Goal: Information Seeking & Learning: Learn about a topic

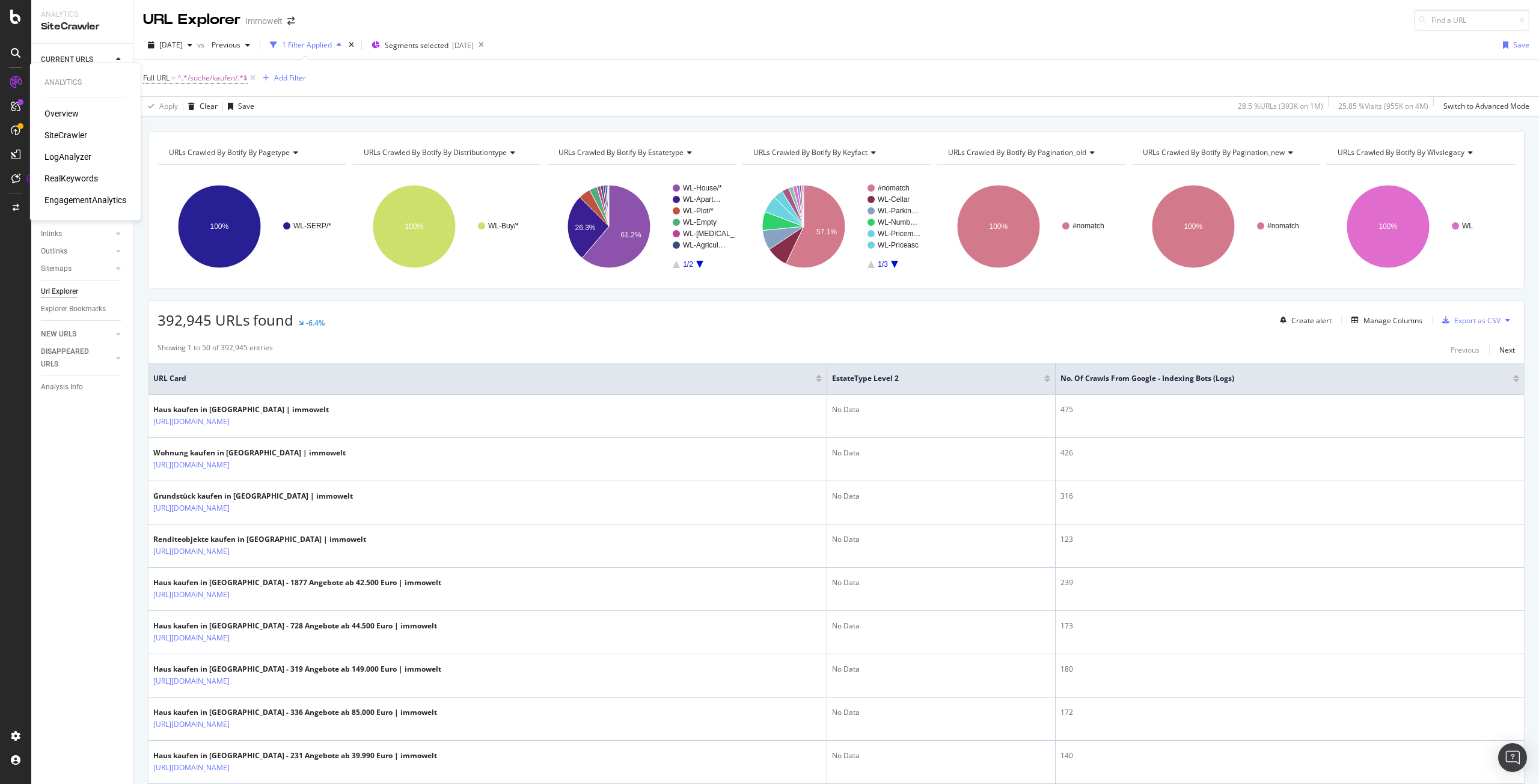
click at [66, 178] on div "RealKeywords" at bounding box center [71, 178] width 54 height 12
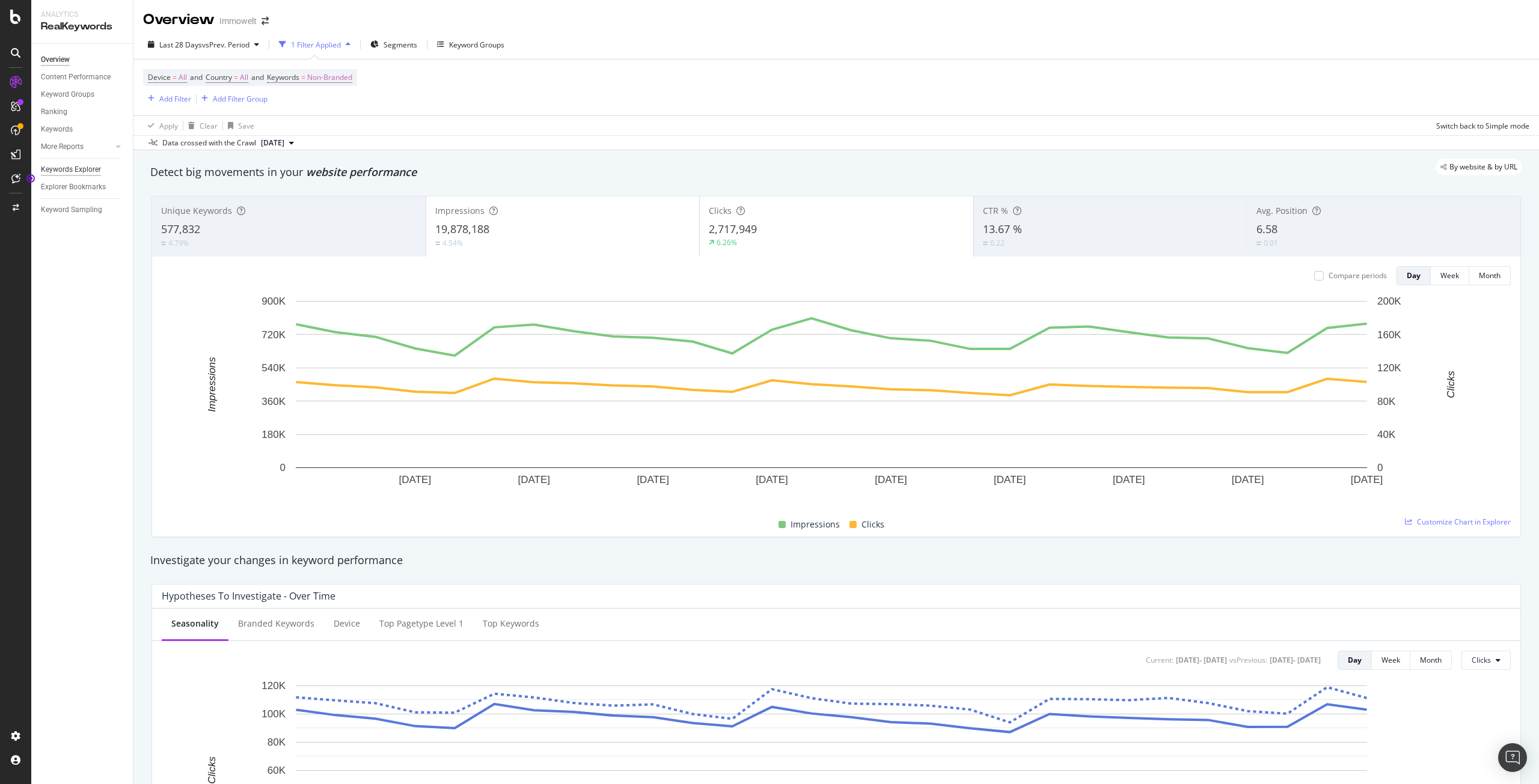
click at [74, 167] on div "Keywords Explorer" at bounding box center [71, 170] width 60 height 13
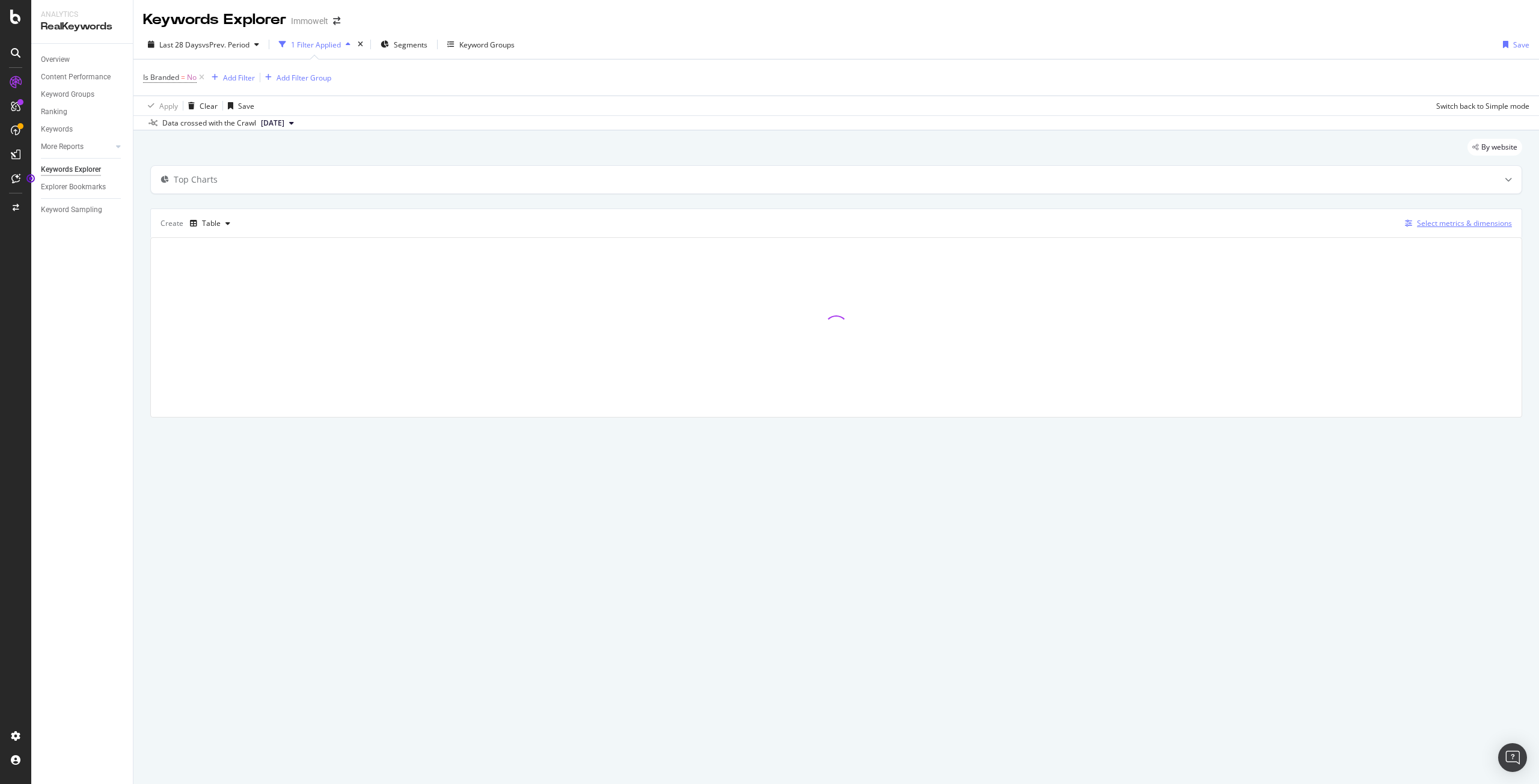
click at [1482, 222] on div "Select metrics & dimensions" at bounding box center [1464, 223] width 95 height 10
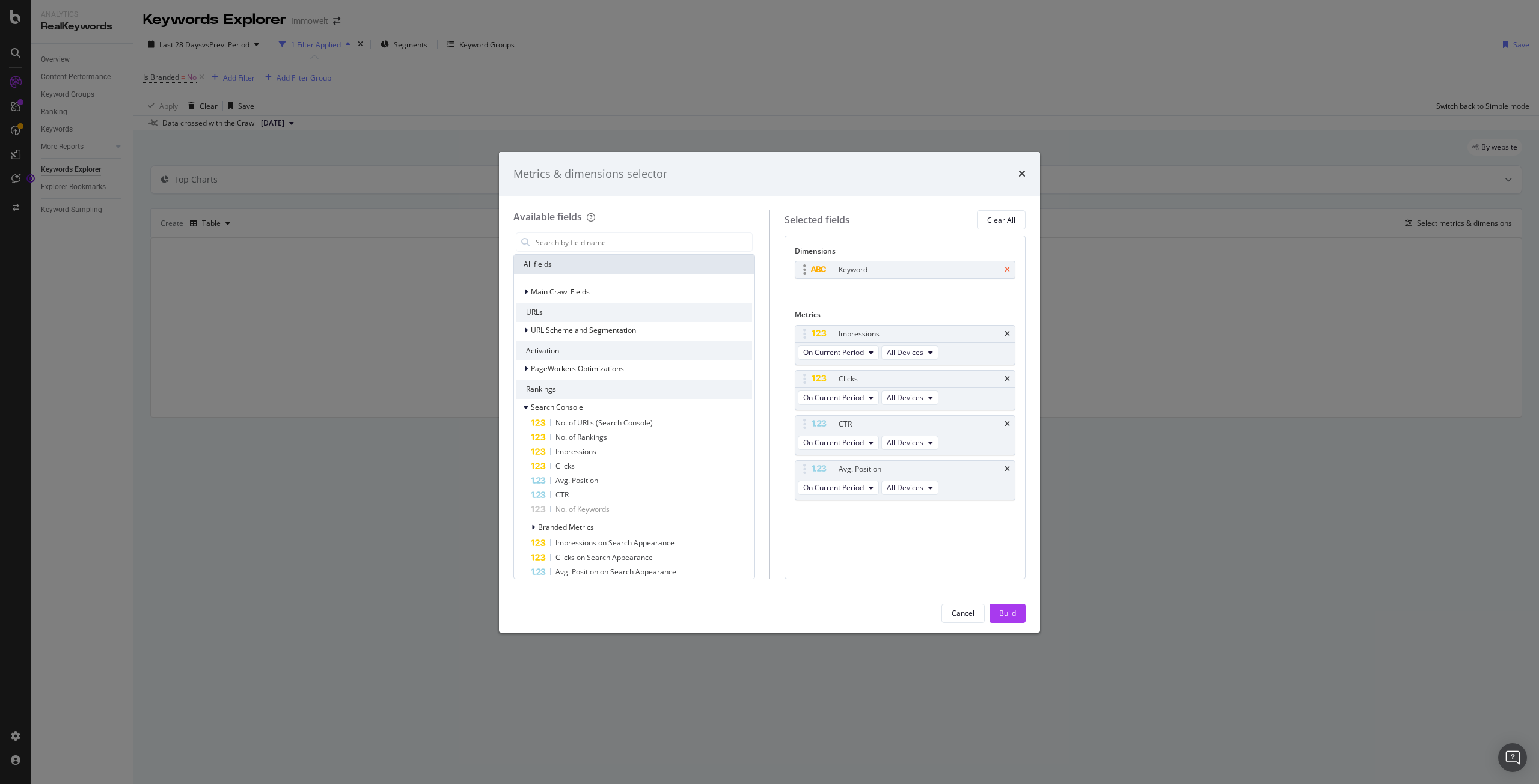
click at [1006, 270] on icon "times" at bounding box center [1007, 269] width 6 height 7
click at [1009, 330] on icon "times" at bounding box center [1007, 330] width 6 height 7
click at [1006, 372] on icon "times" at bounding box center [1007, 375] width 6 height 7
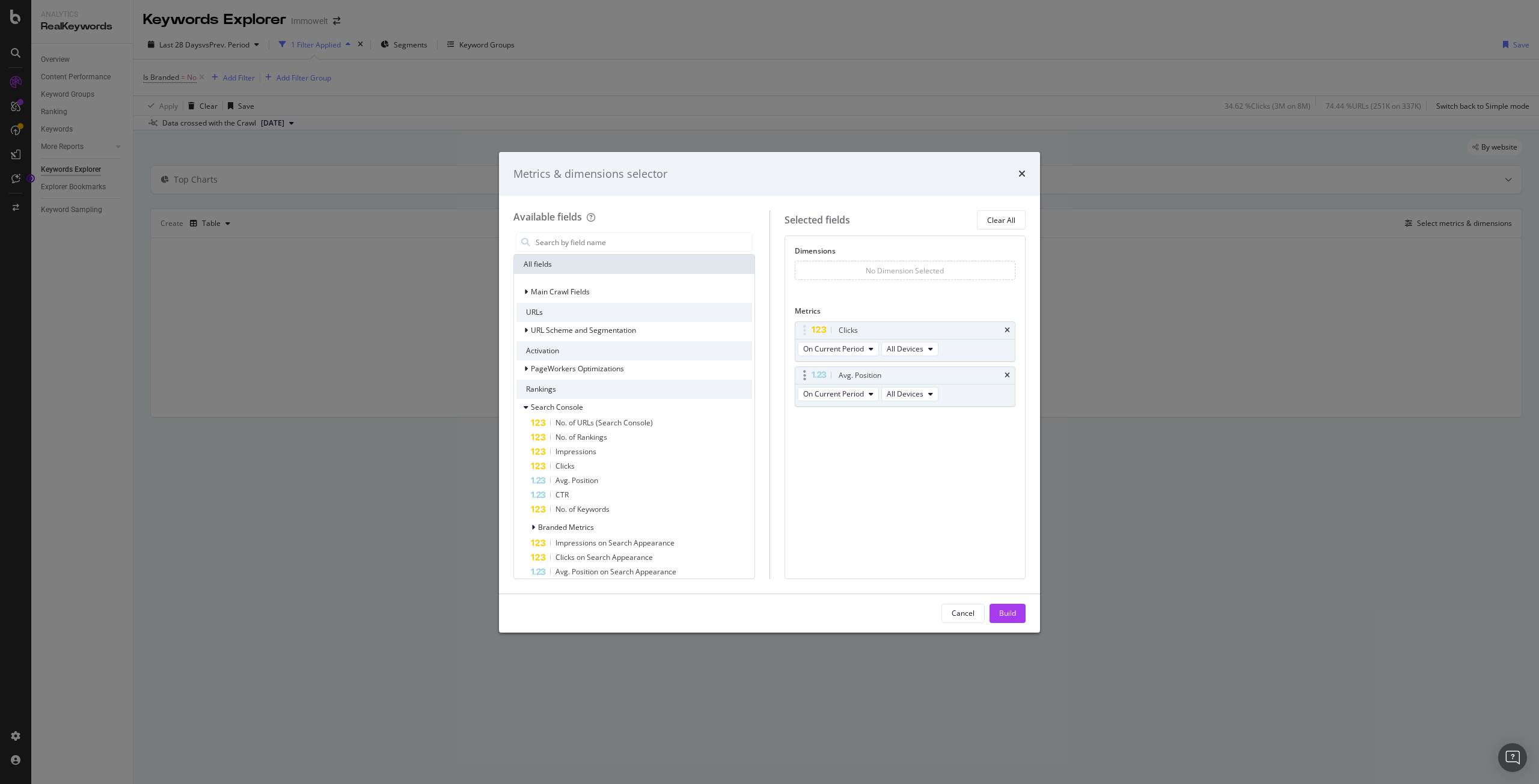
click at [1009, 379] on div "Avg. Position" at bounding box center [905, 376] width 220 height 17
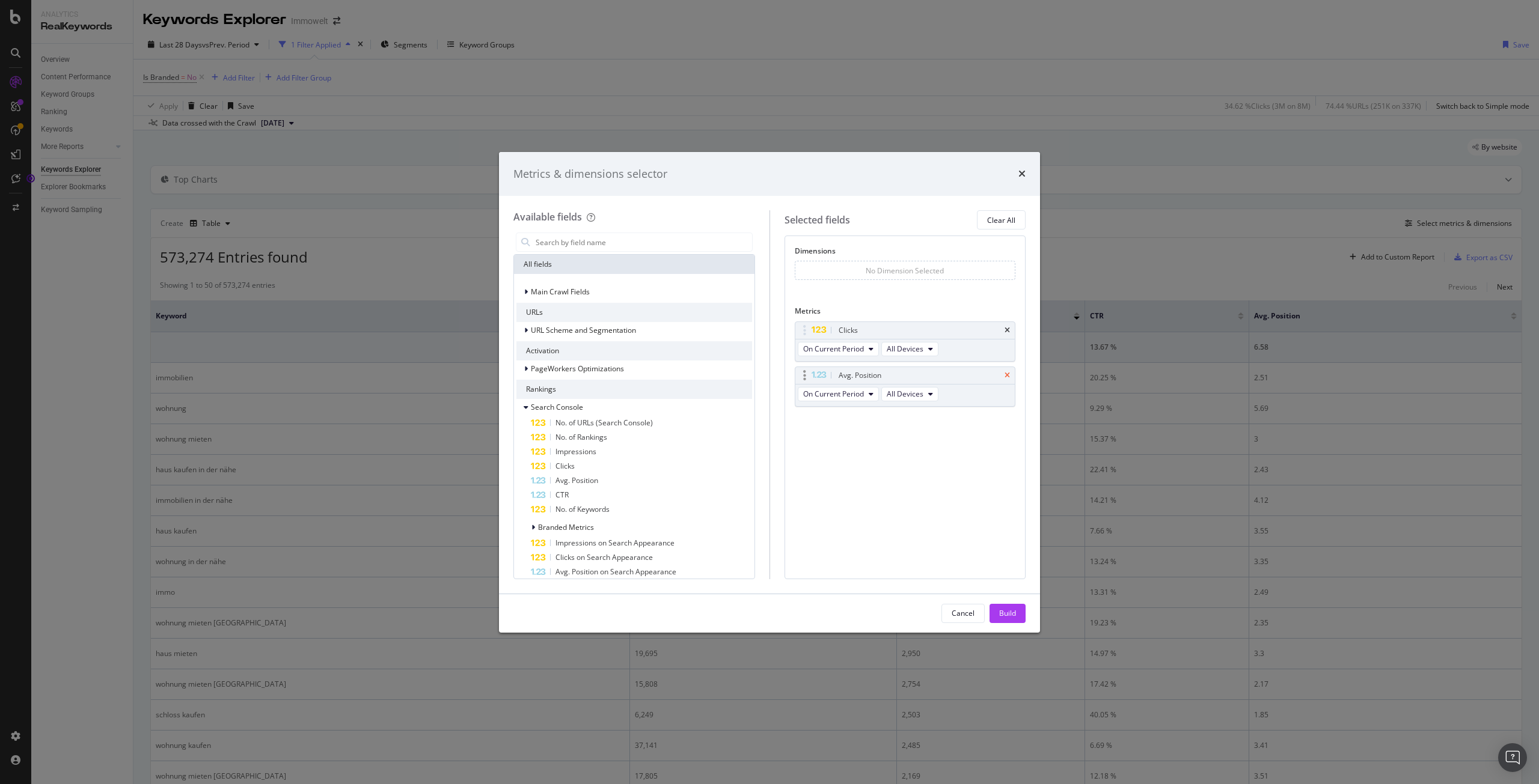
click at [1006, 372] on icon "times" at bounding box center [1007, 375] width 6 height 7
click at [585, 242] on input "modal" at bounding box center [643, 242] width 217 height 18
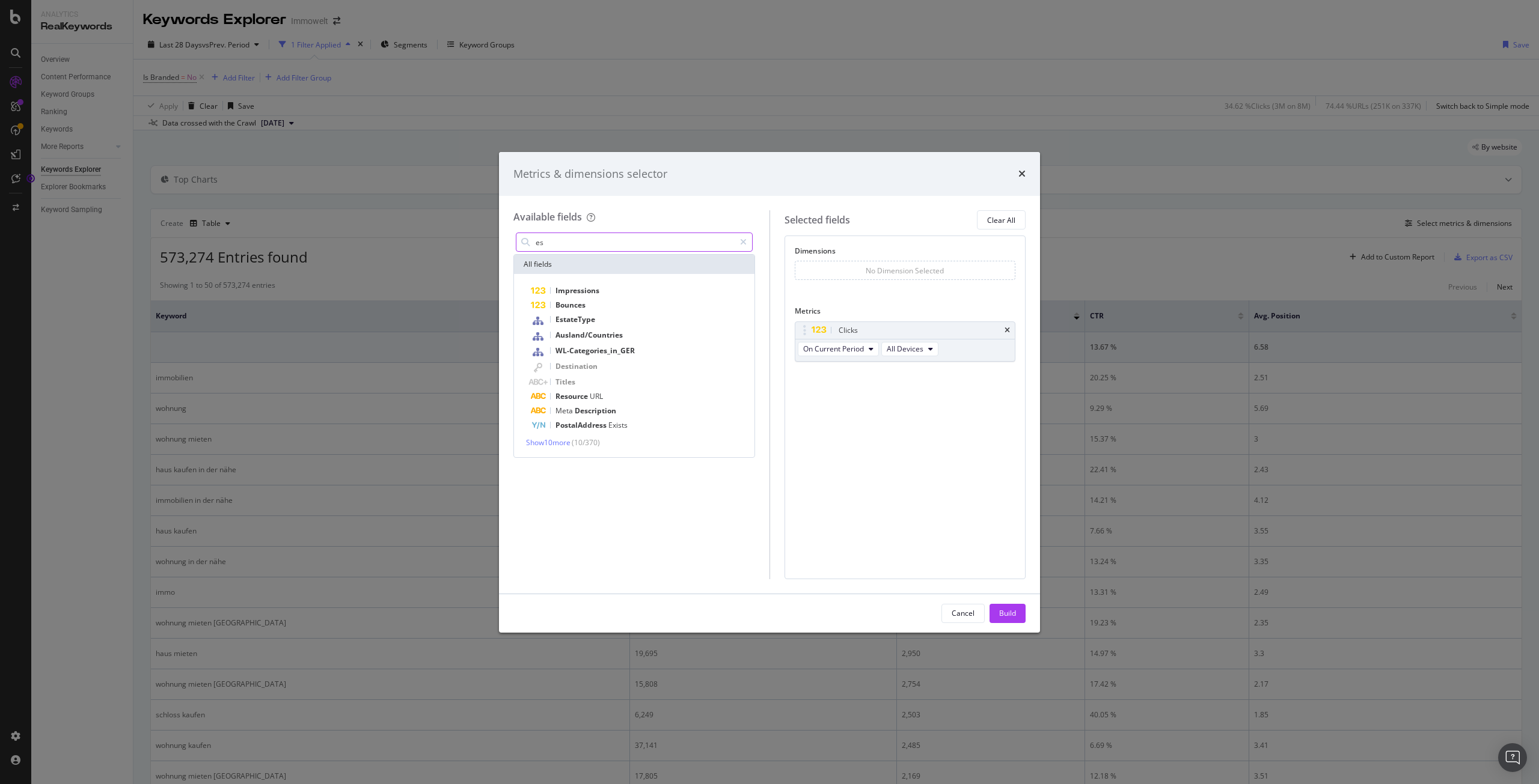
type input "es"
click at [744, 243] on icon "modal" at bounding box center [743, 242] width 6 height 9
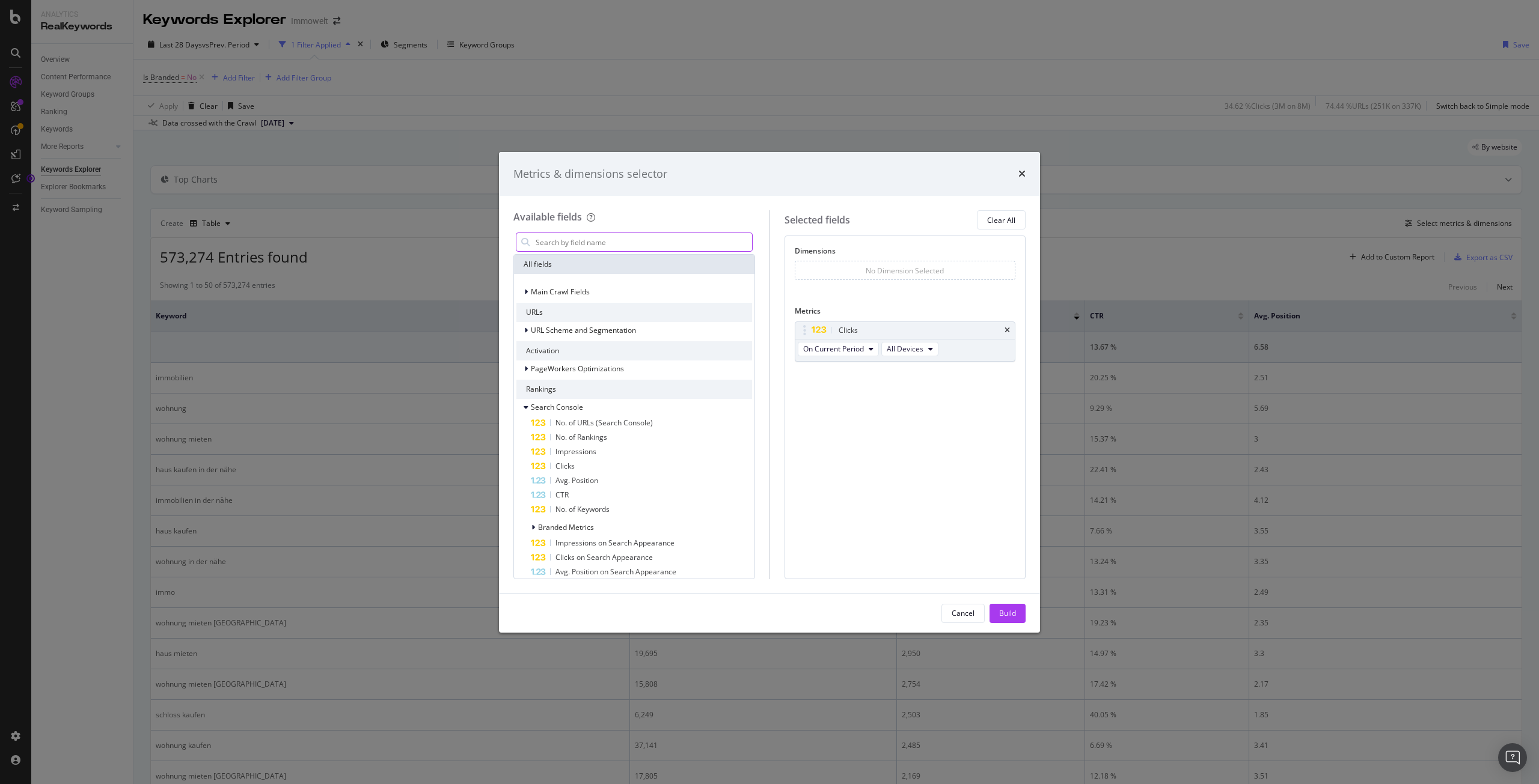
click at [836, 266] on div "No Dimension Selected" at bounding box center [905, 270] width 221 height 19
click at [837, 269] on div "No Dimension Selected" at bounding box center [905, 270] width 221 height 19
click at [567, 244] on input "modal" at bounding box center [643, 242] width 217 height 18
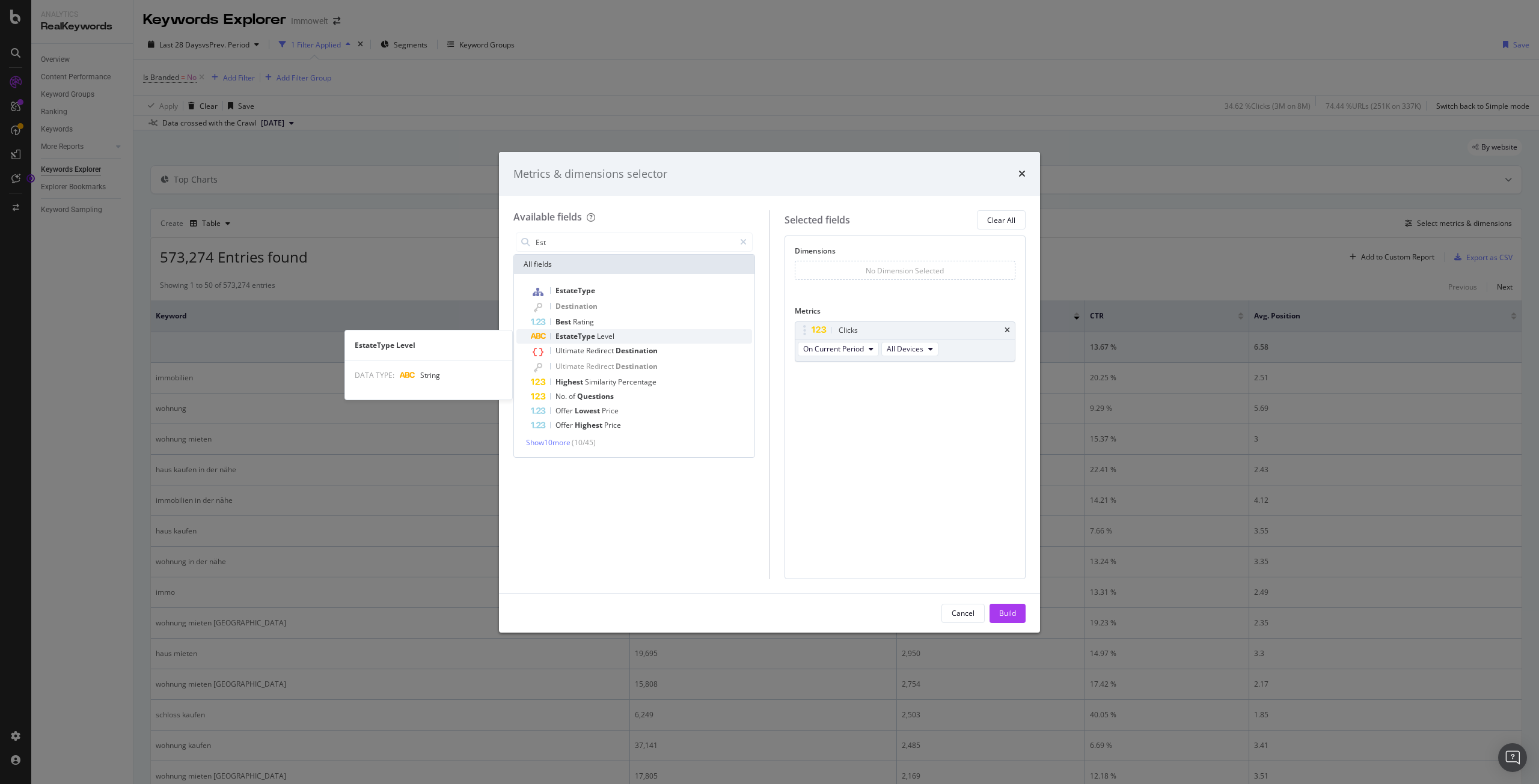
click at [600, 332] on span "Level" at bounding box center [605, 336] width 17 height 10
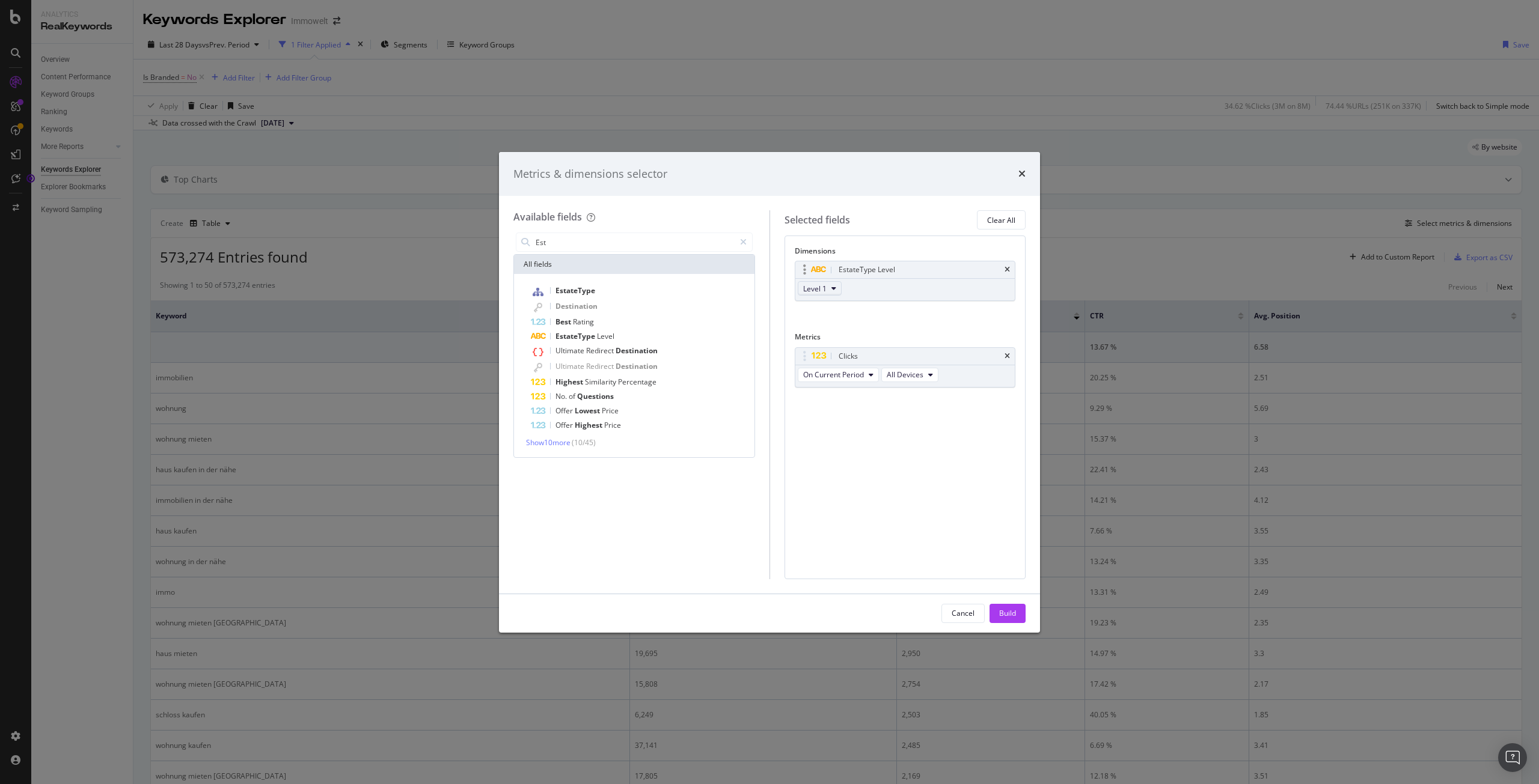
click at [830, 287] on button "Level 1" at bounding box center [819, 289] width 44 height 14
click at [829, 334] on span "Level 2" at bounding box center [820, 332] width 24 height 11
click at [848, 317] on div "EstateType Level Level 2 You can use this field as a dimension" at bounding box center [905, 294] width 221 height 66
click at [598, 241] on input "Est" at bounding box center [634, 242] width 200 height 18
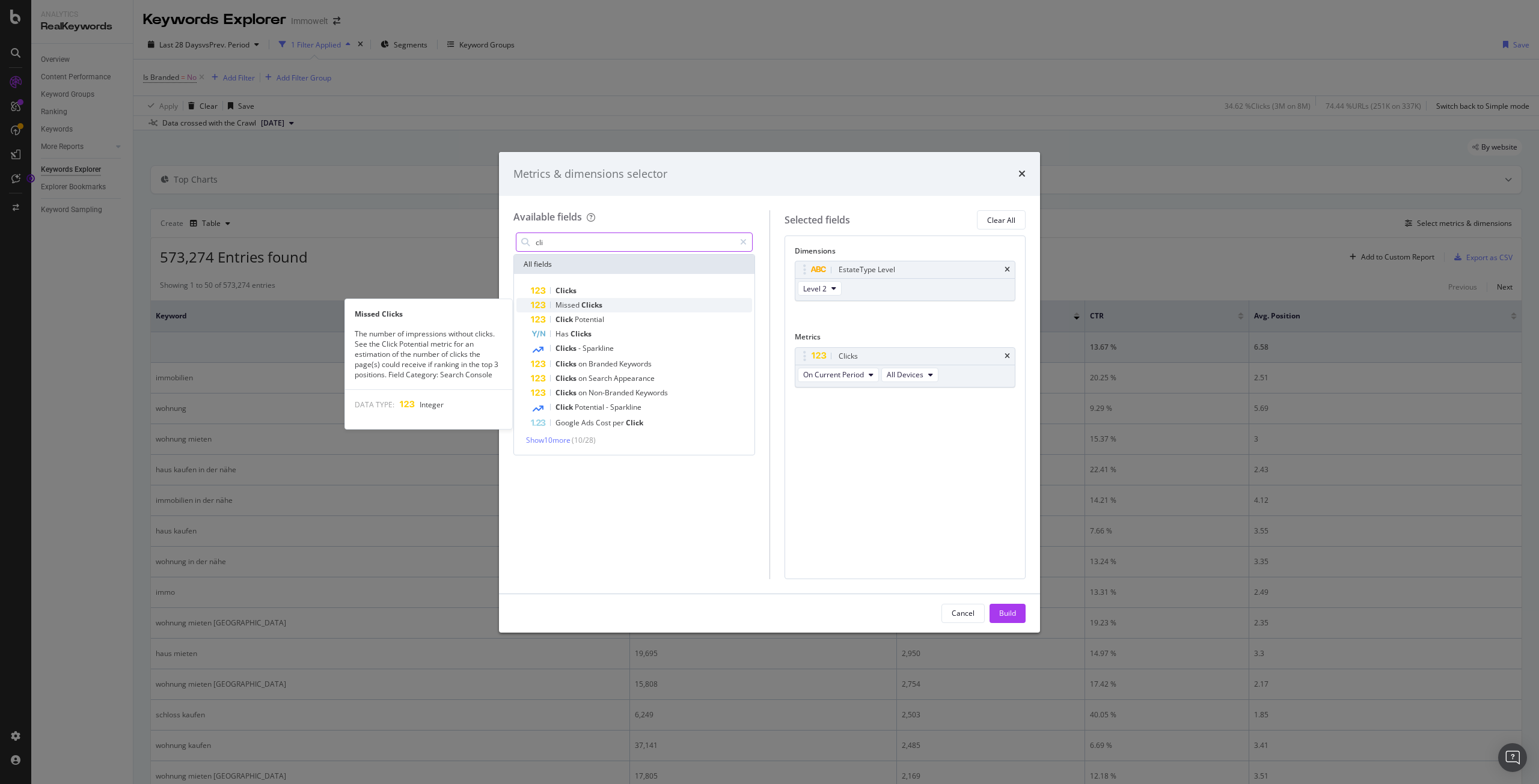
type input "cli"
click at [608, 308] on div "Missed Clicks" at bounding box center [640, 305] width 221 height 14
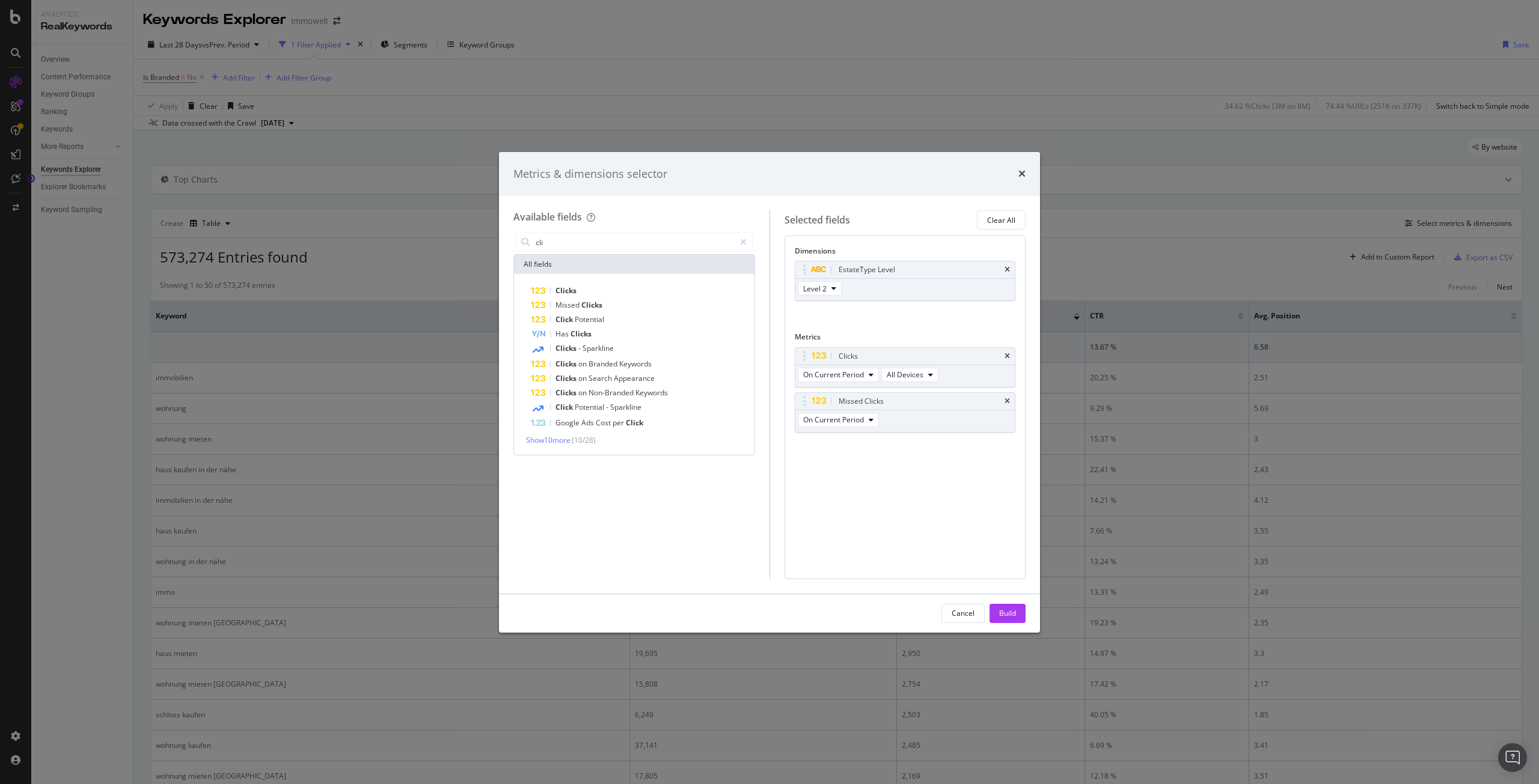
click at [874, 512] on div "Dimensions EstateType Level Level 2 You can use this field as a dimension Metri…" at bounding box center [905, 407] width 242 height 343
click at [1014, 617] on div "Build" at bounding box center [1007, 613] width 17 height 10
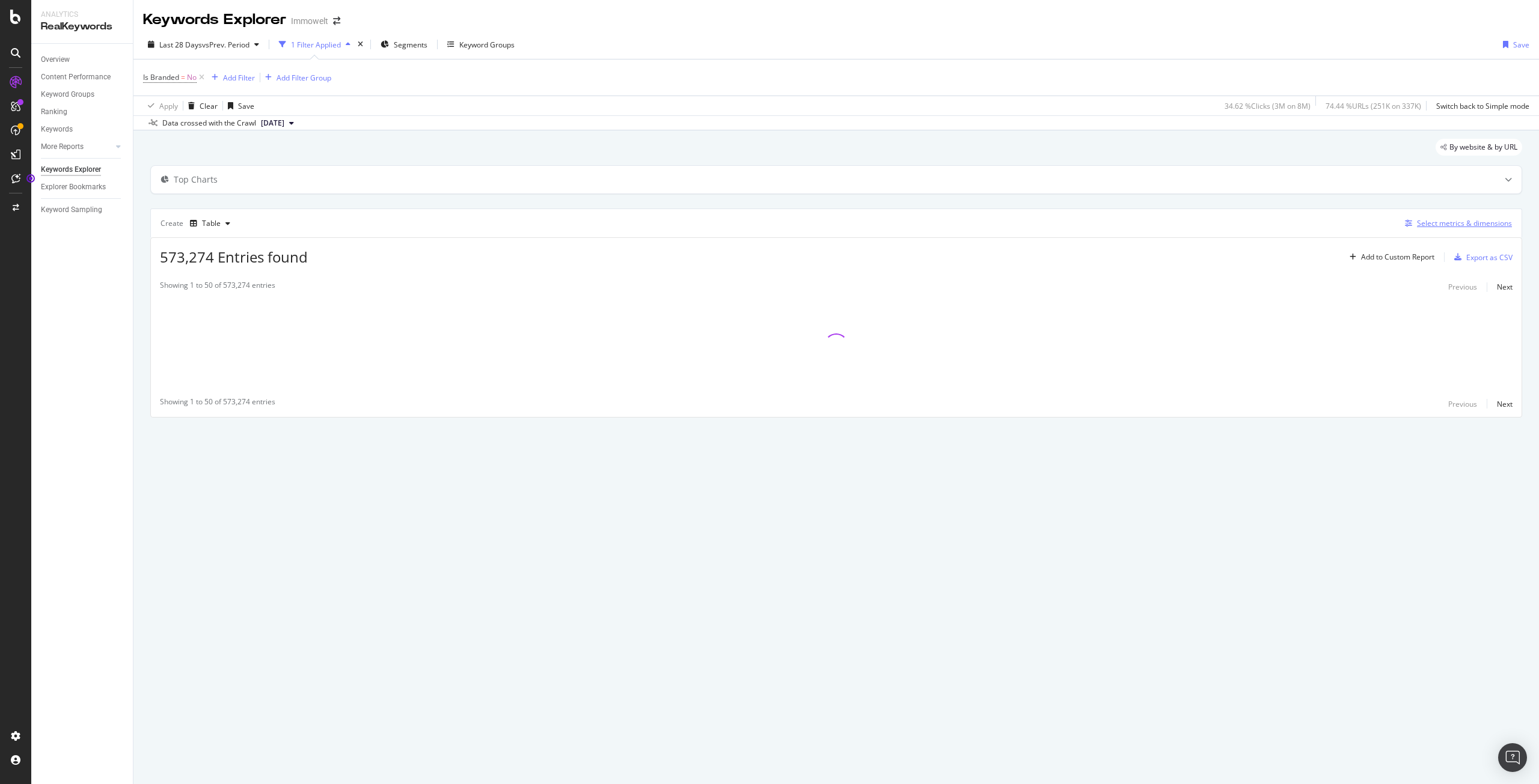
click at [1483, 219] on div "Select metrics & dimensions" at bounding box center [1464, 223] width 95 height 10
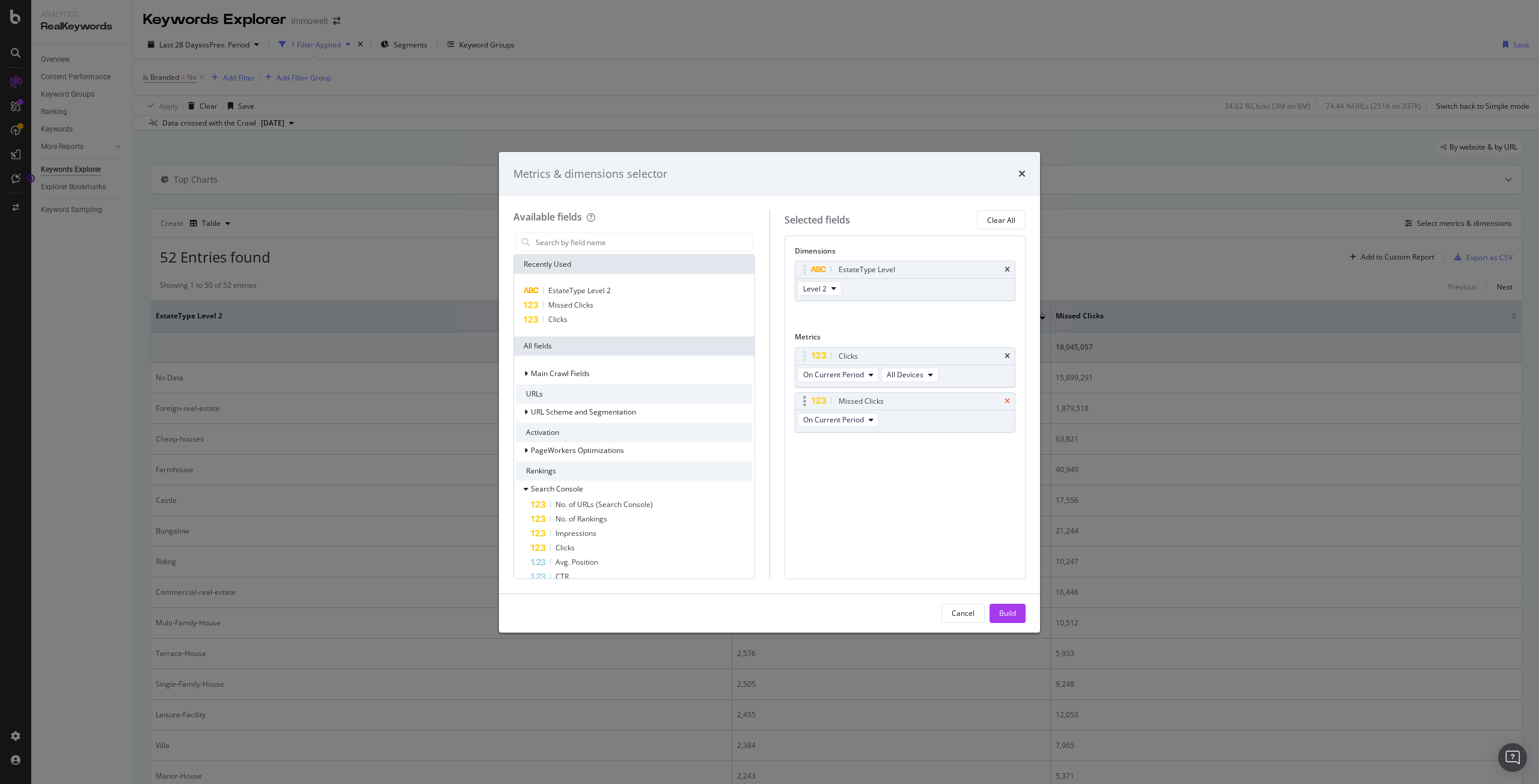
click at [1006, 402] on icon "times" at bounding box center [1007, 402] width 6 height 7
click at [580, 241] on input "modal" at bounding box center [643, 242] width 217 height 18
click at [585, 242] on input "modal" at bounding box center [643, 242] width 217 height 18
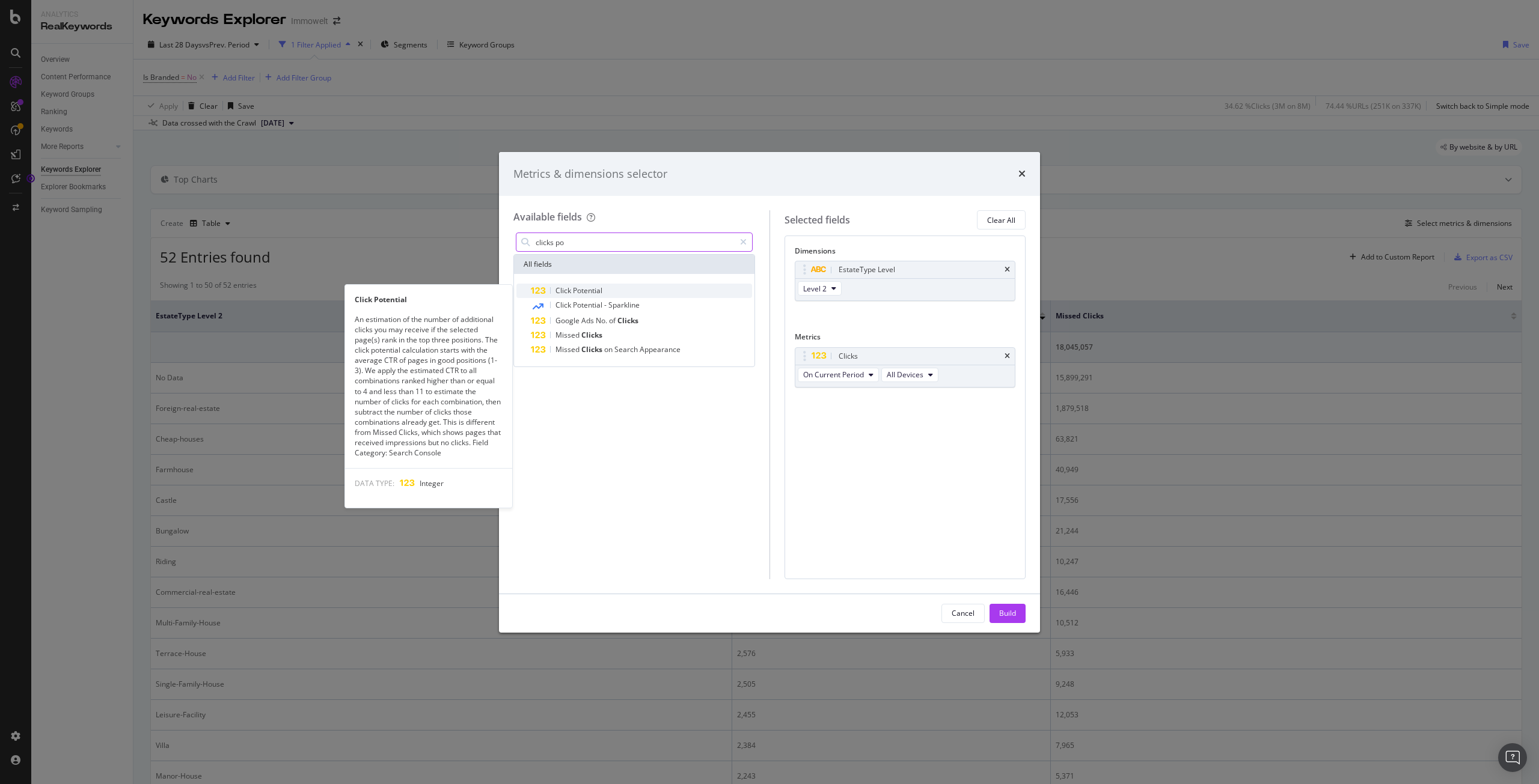
type input "clicks po"
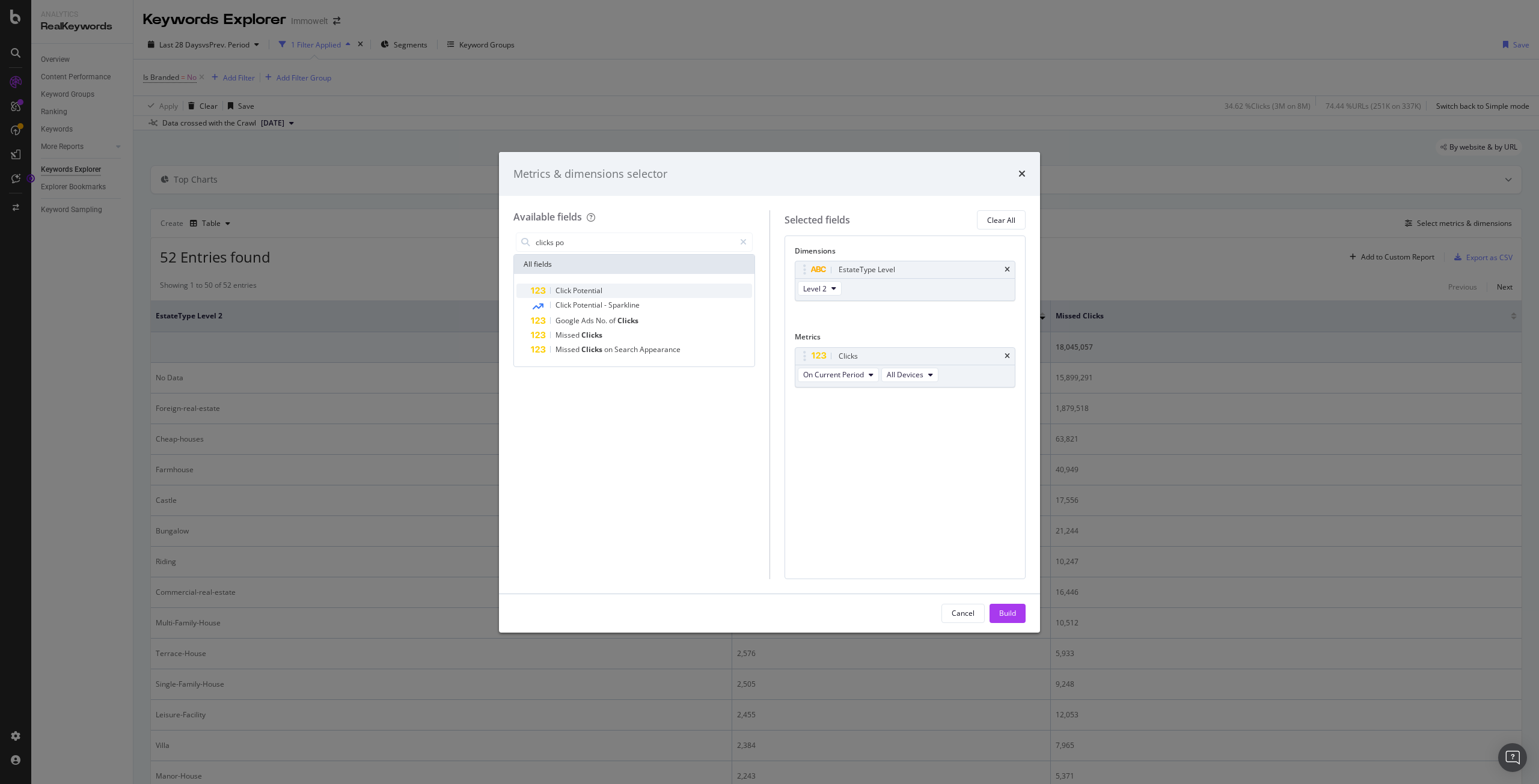
click at [575, 293] on span "Potential" at bounding box center [587, 290] width 29 height 10
click at [1011, 612] on div "Build" at bounding box center [1007, 613] width 17 height 10
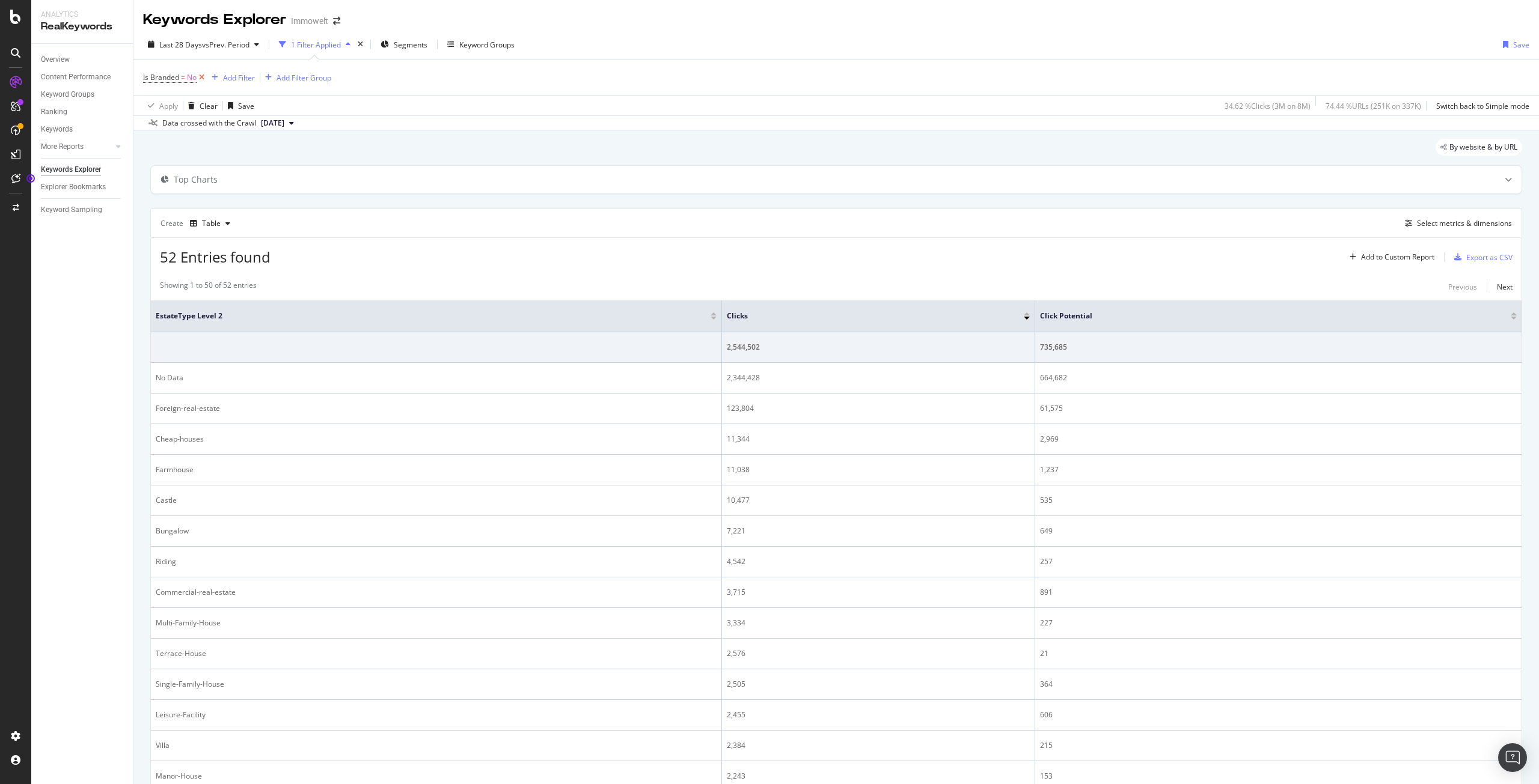
click at [200, 77] on icon at bounding box center [202, 77] width 10 height 12
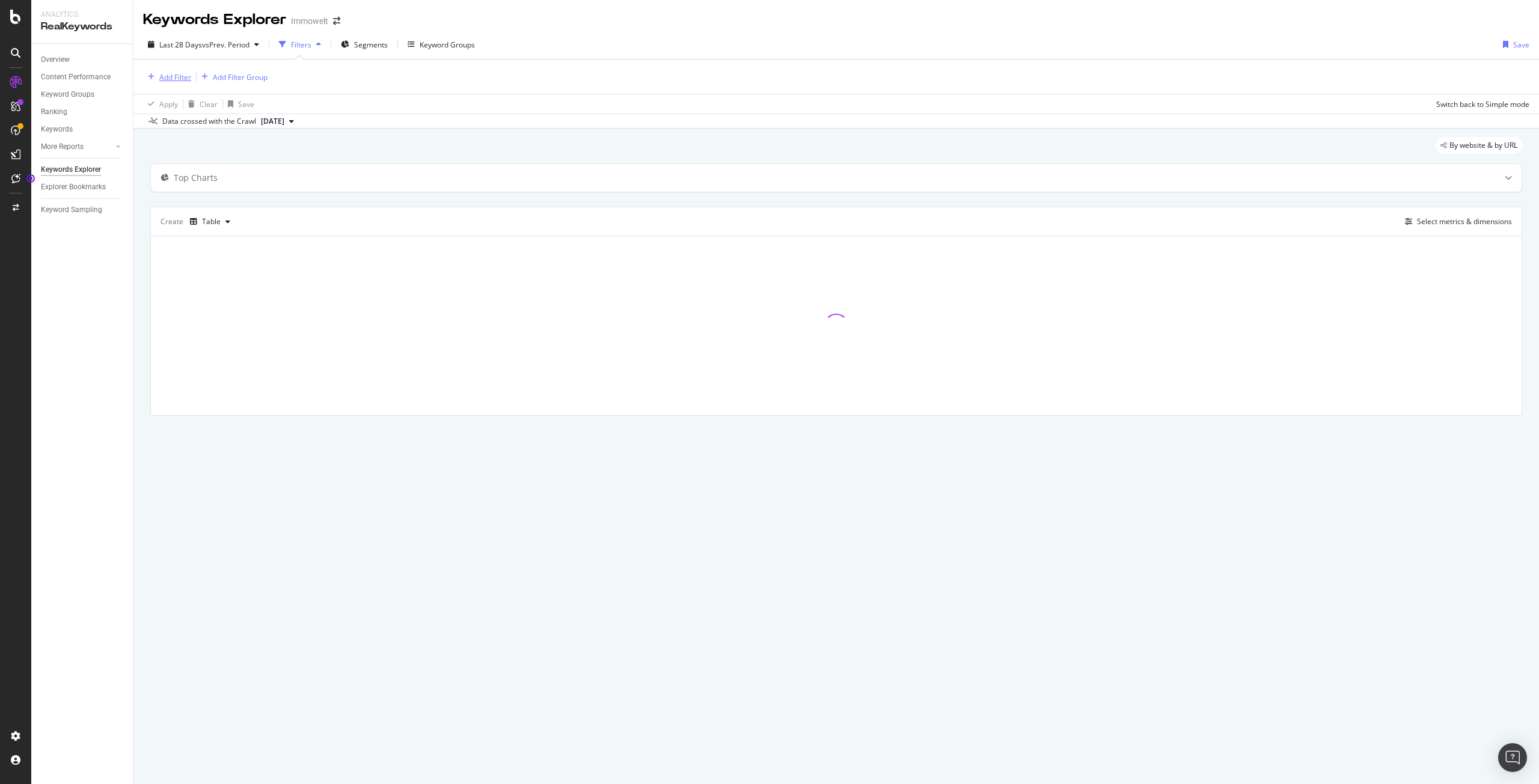
click at [173, 80] on div "Add Filter" at bounding box center [175, 77] width 32 height 10
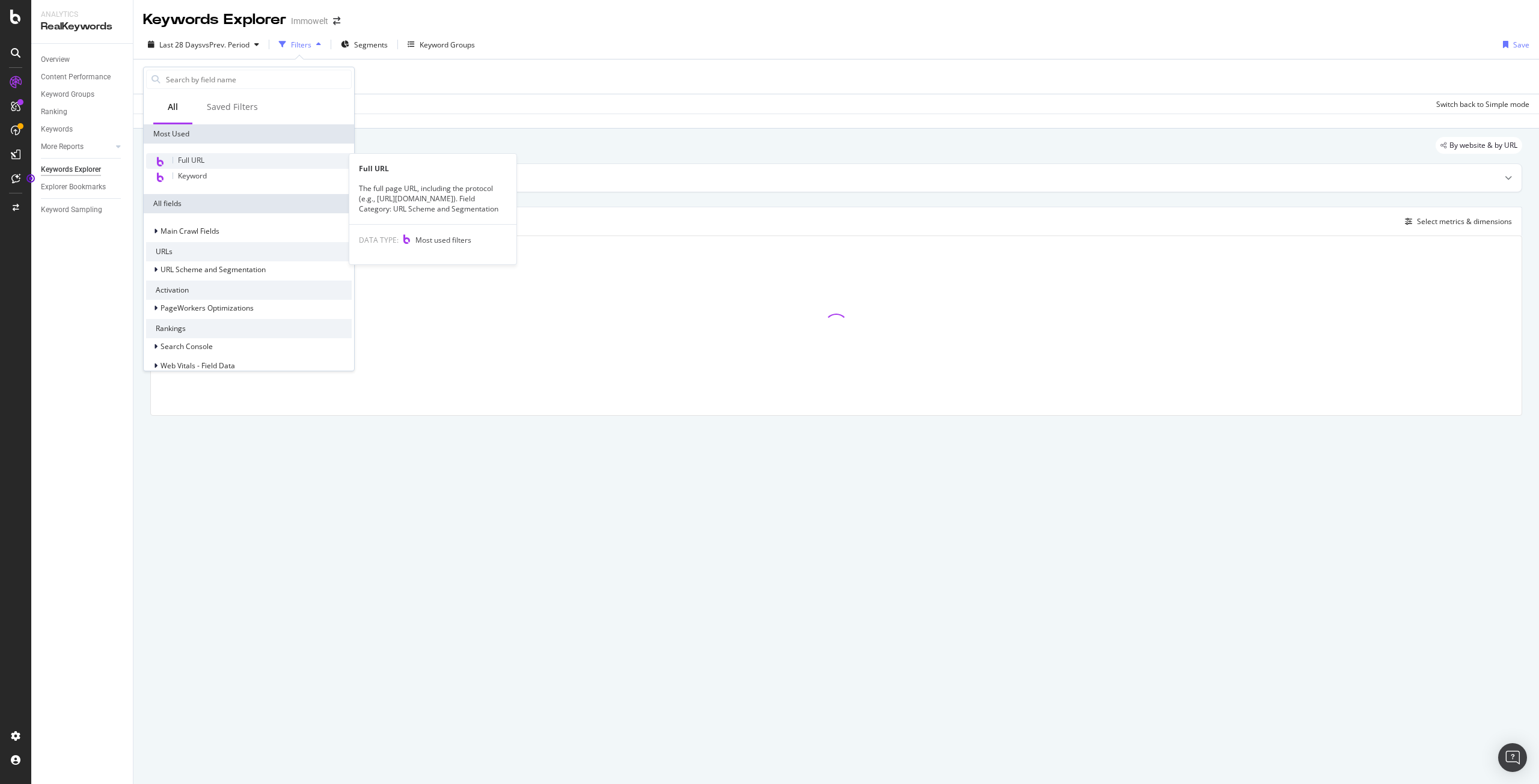
click at [207, 161] on div "Full URL" at bounding box center [249, 161] width 206 height 16
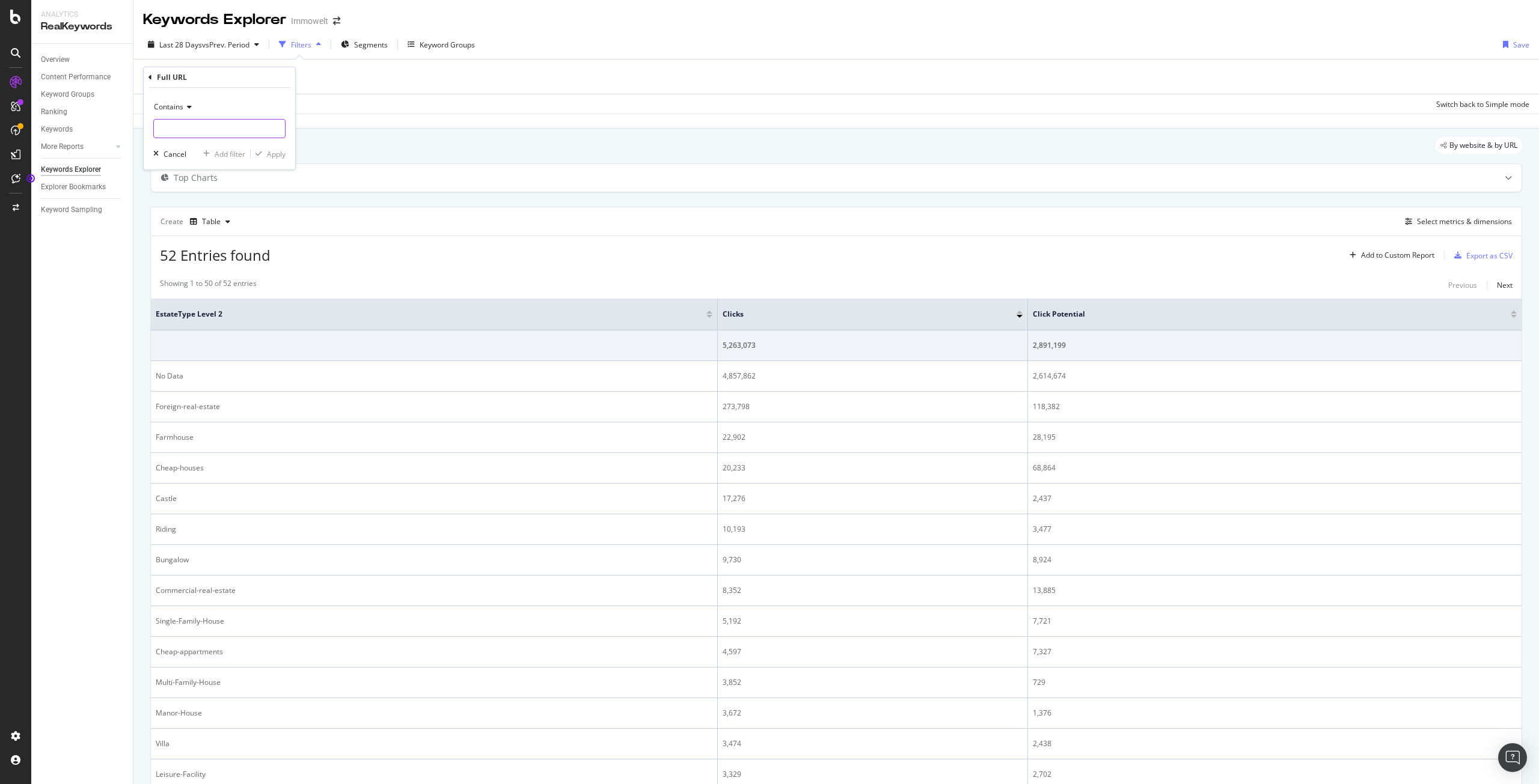
click at [191, 131] on input "text" at bounding box center [219, 128] width 131 height 19
paste input "/suche/kaufen/"
type input "/suche/kaufen/"
click at [277, 152] on div "Apply" at bounding box center [276, 154] width 19 height 10
click at [1399, 258] on div "Add to Custom Report" at bounding box center [1397, 257] width 74 height 7
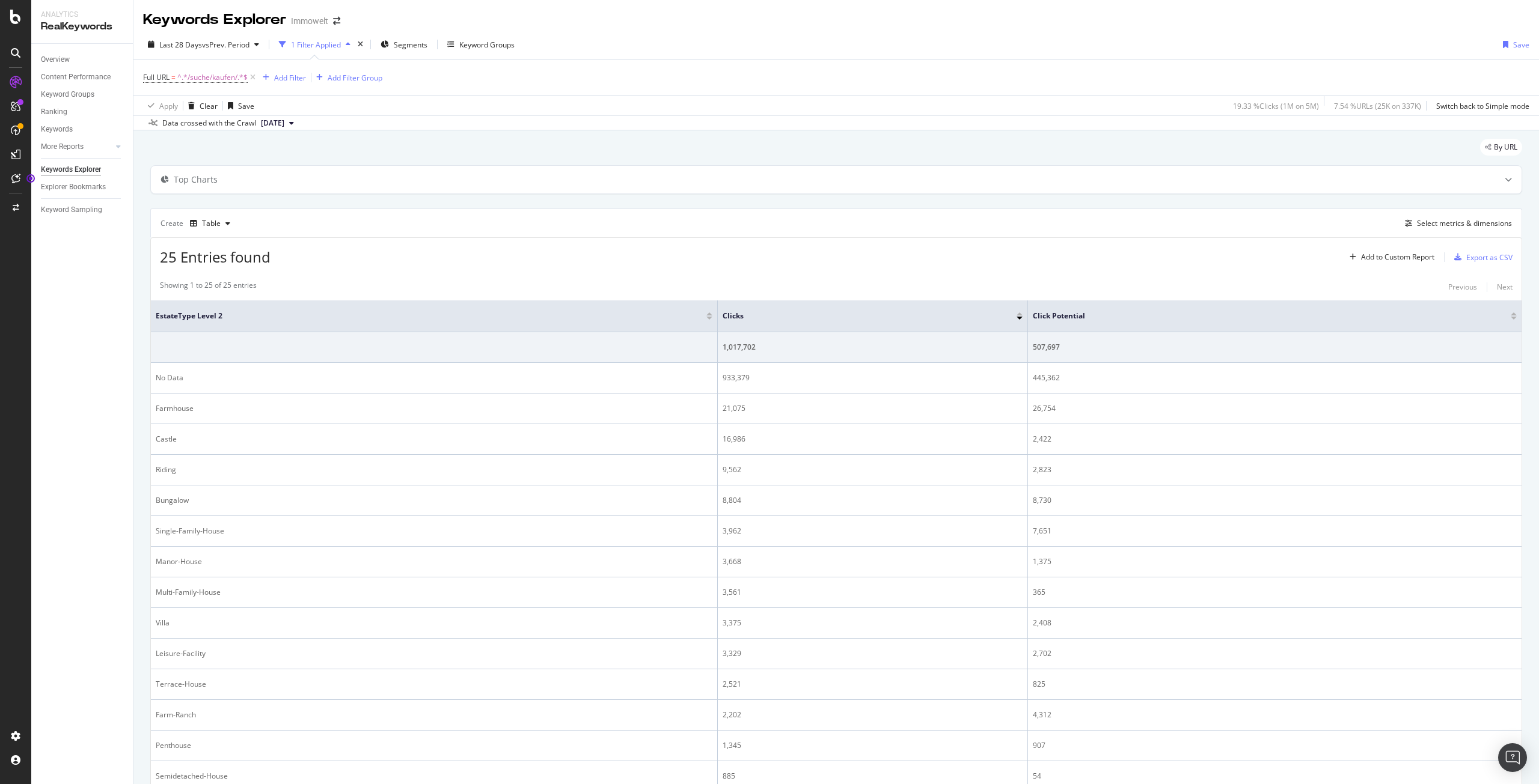
click at [1229, 248] on div "25 Entries found Add to Custom Report Export as CSV" at bounding box center [836, 252] width 1370 height 29
click at [1452, 217] on div "Select metrics & dimensions" at bounding box center [1455, 224] width 112 height 13
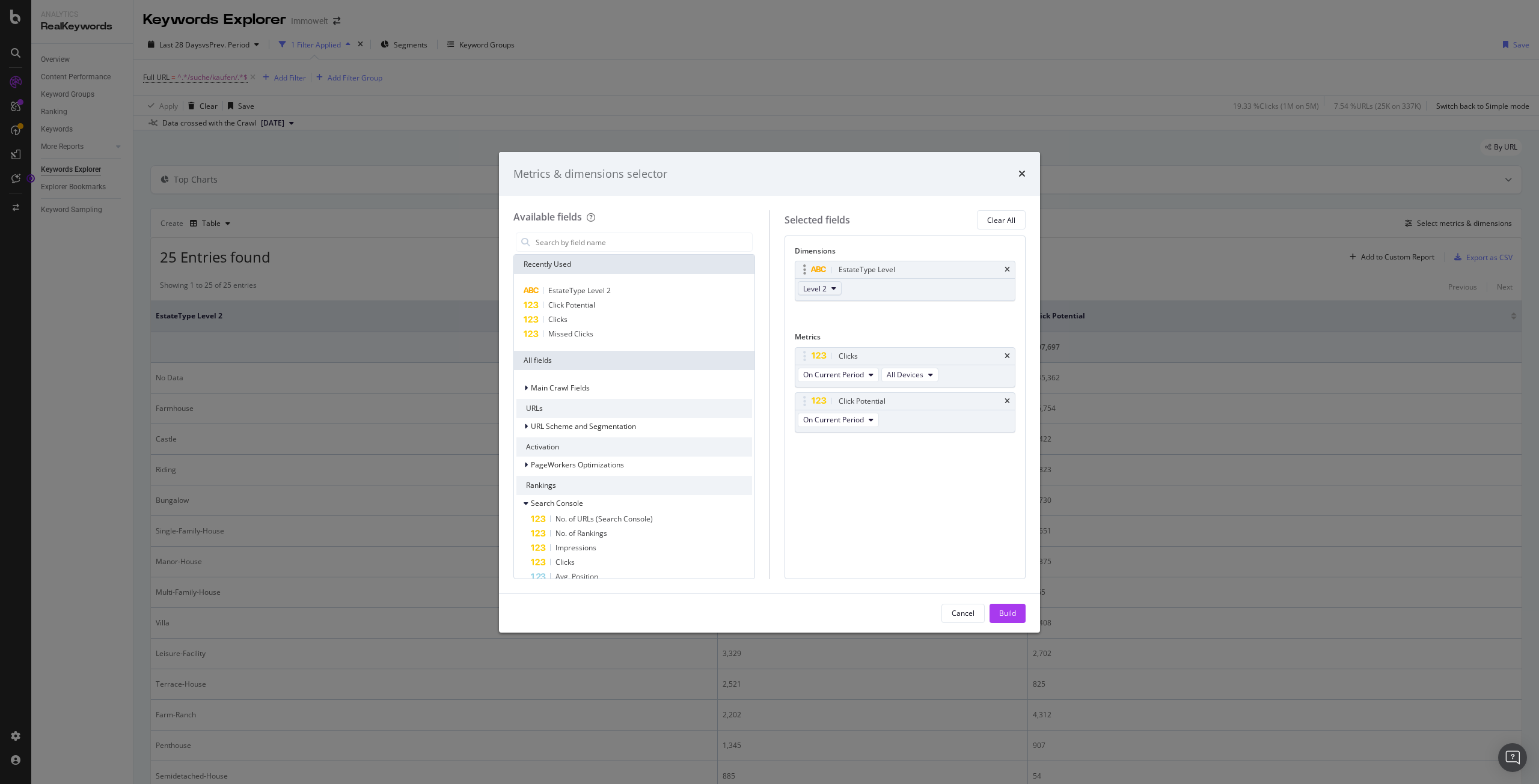
click at [838, 285] on button "Level 2" at bounding box center [819, 289] width 44 height 14
click at [825, 308] on span "Level 1" at bounding box center [820, 309] width 24 height 11
click at [1009, 617] on div "Build" at bounding box center [1007, 613] width 17 height 10
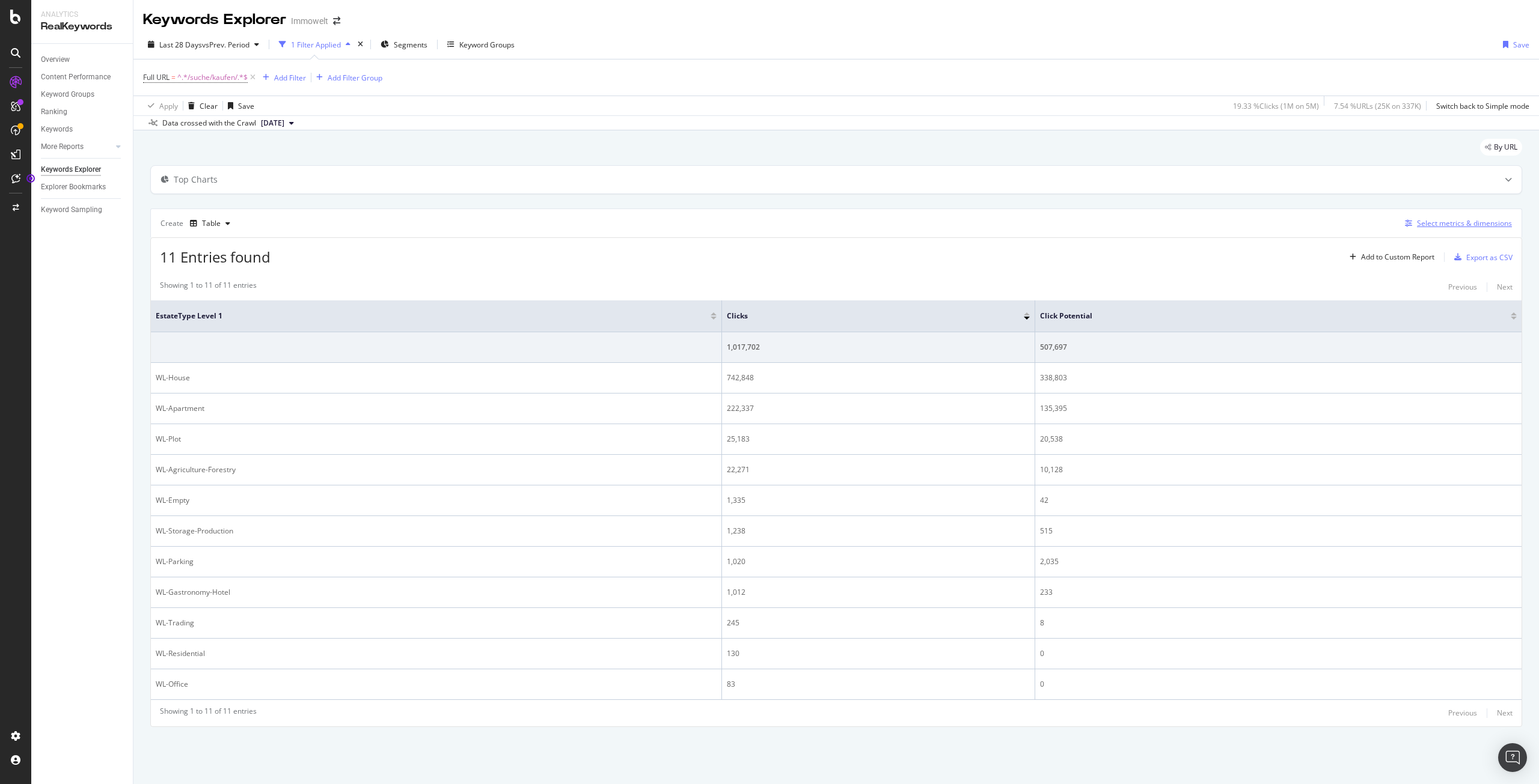
click at [1453, 220] on div "Select metrics & dimensions" at bounding box center [1464, 223] width 95 height 10
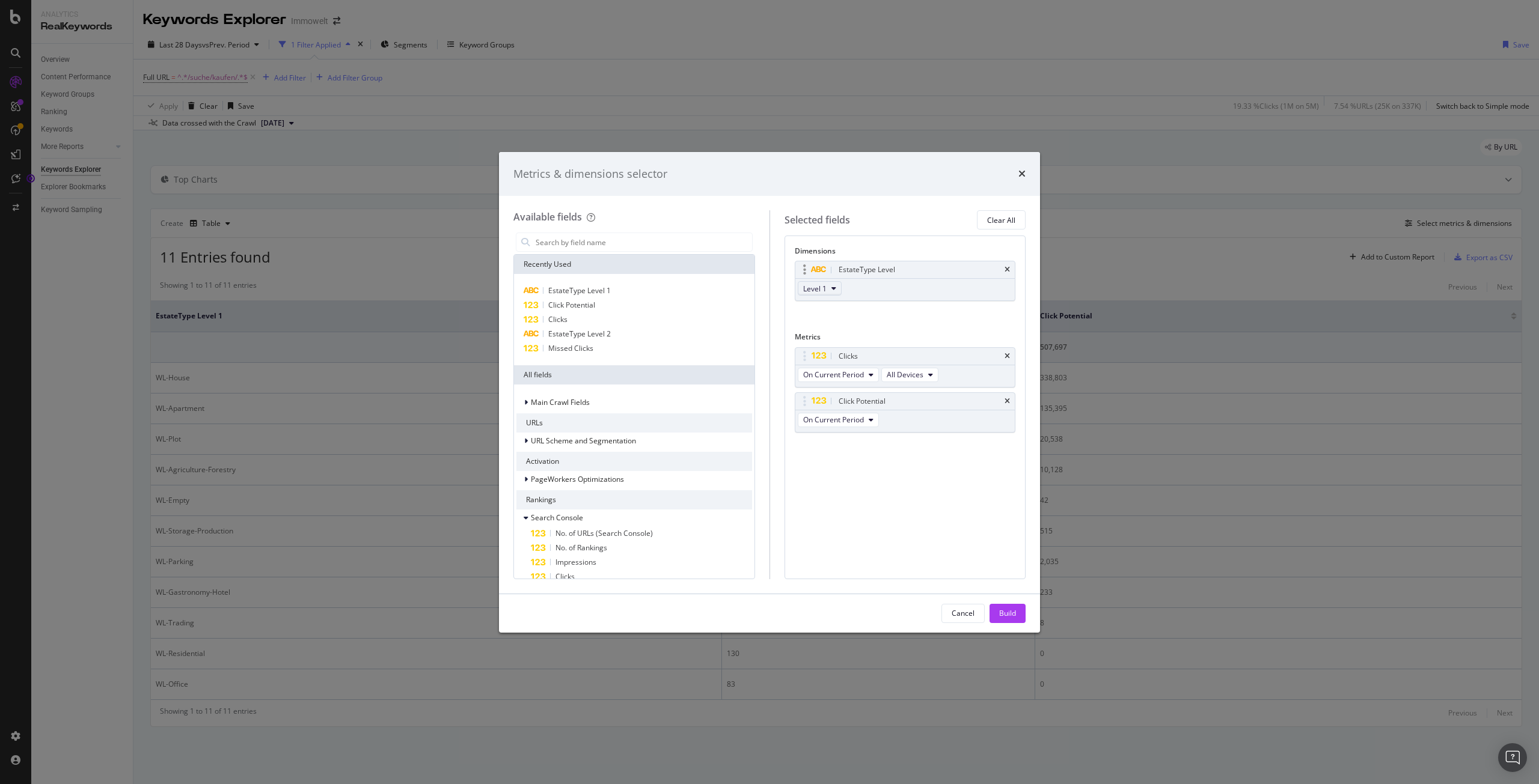
click at [836, 285] on button "Level 1" at bounding box center [819, 289] width 44 height 14
click at [827, 325] on div "Level 2" at bounding box center [820, 332] width 44 height 17
click at [1006, 610] on div "Build" at bounding box center [1007, 613] width 17 height 10
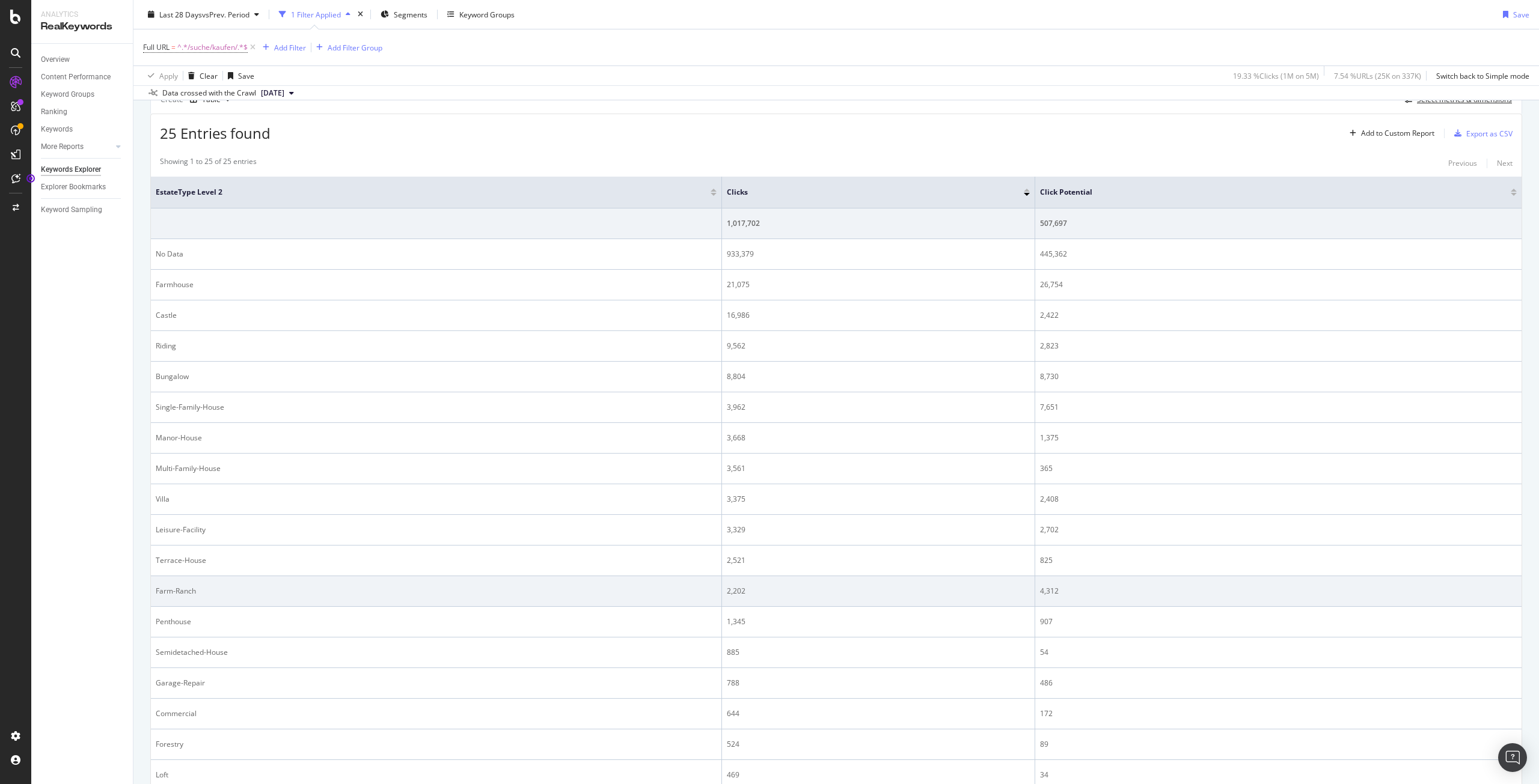
scroll to position [114, 0]
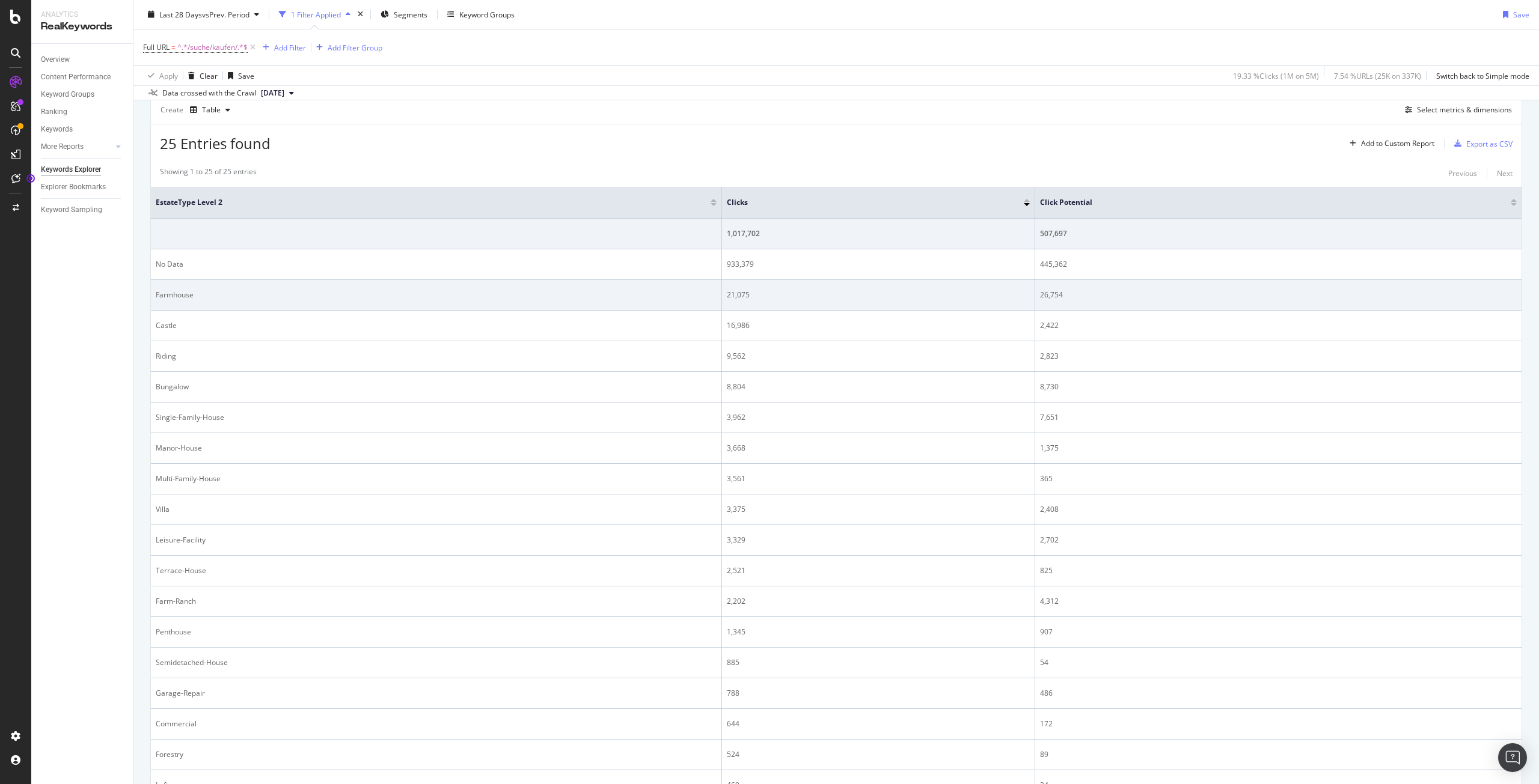
click at [192, 297] on div "Farmhouse" at bounding box center [436, 294] width 560 height 11
drag, startPoint x: 768, startPoint y: 295, endPoint x: 746, endPoint y: 297, distance: 22.1
click at [722, 295] on td "21,075" at bounding box center [878, 295] width 312 height 31
copy div "21,075"
drag, startPoint x: 1032, startPoint y: 297, endPoint x: 1055, endPoint y: 300, distance: 23.2
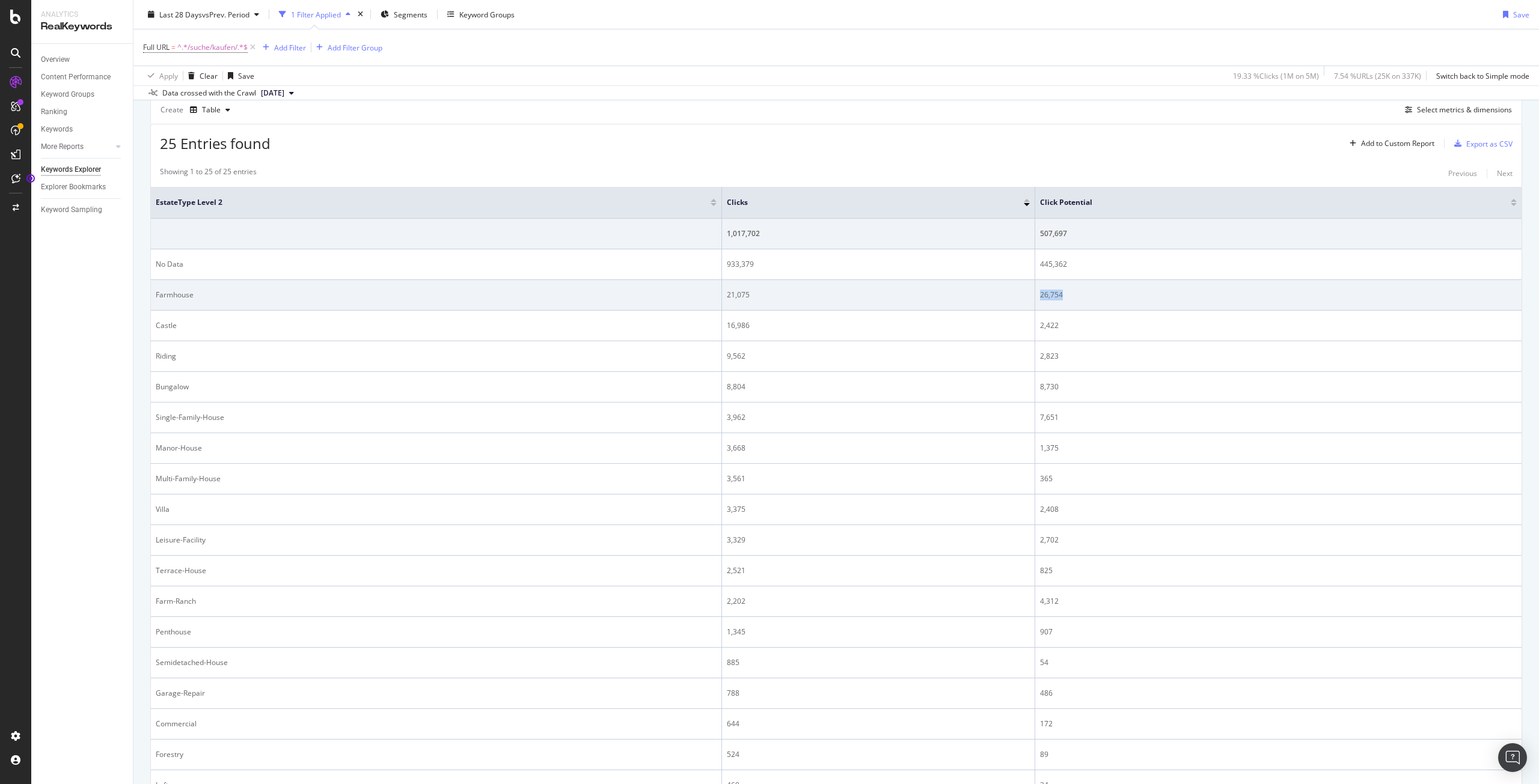
click at [1055, 300] on td "26,754" at bounding box center [1278, 295] width 486 height 31
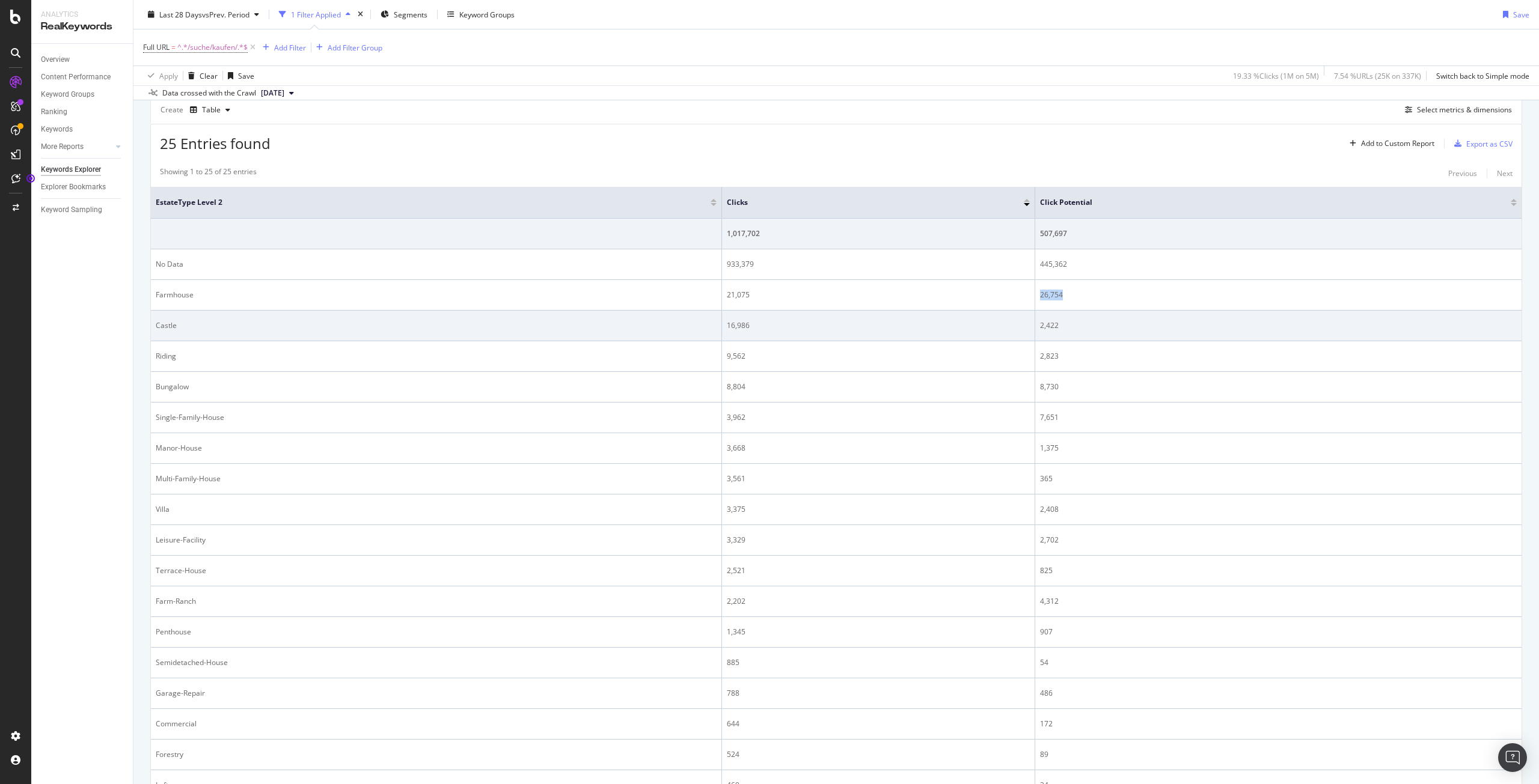
copy div "26,754"
drag, startPoint x: 723, startPoint y: 331, endPoint x: 746, endPoint y: 327, distance: 23.3
click at [746, 327] on td "16,986" at bounding box center [878, 326] width 312 height 31
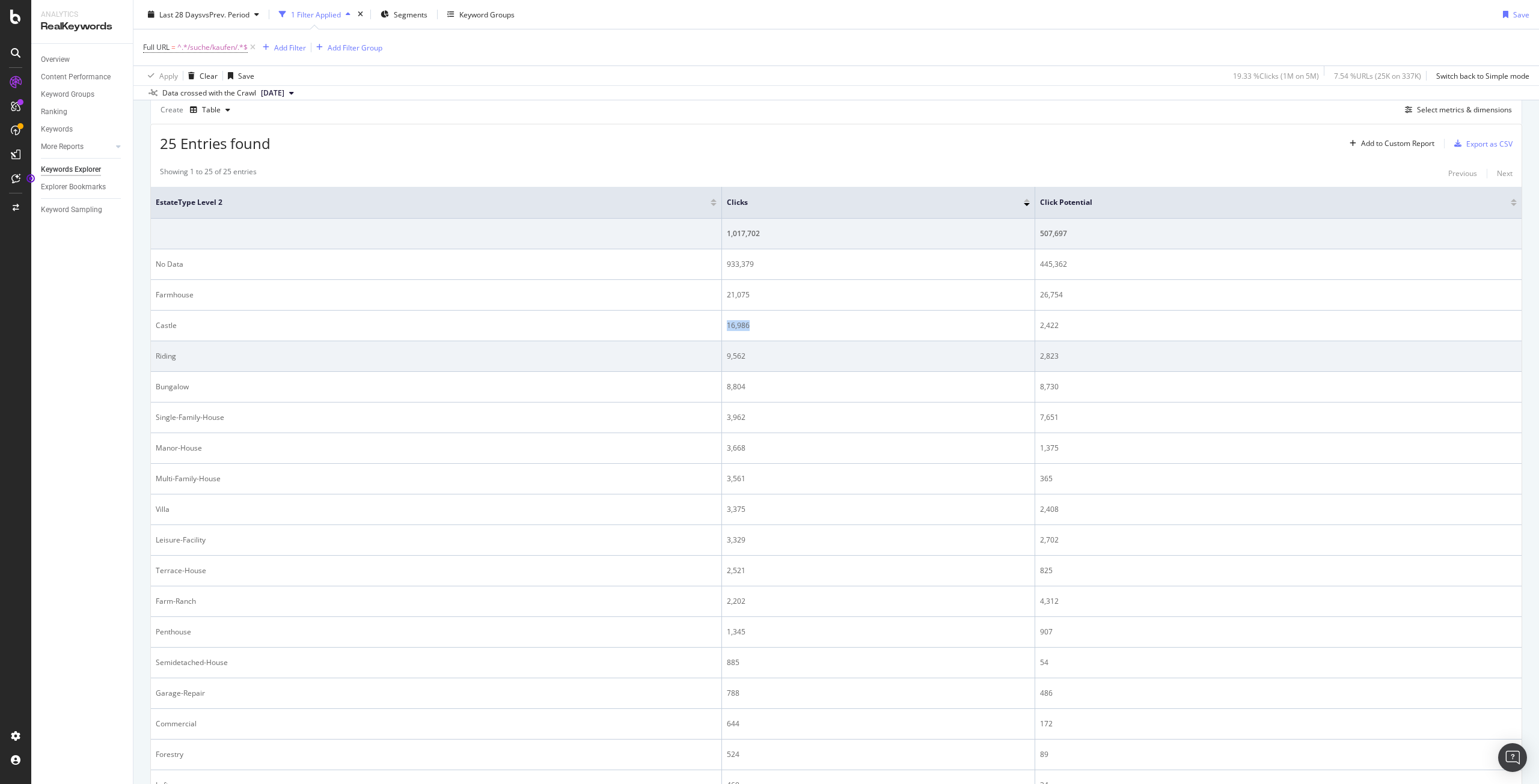
copy div "16,986"
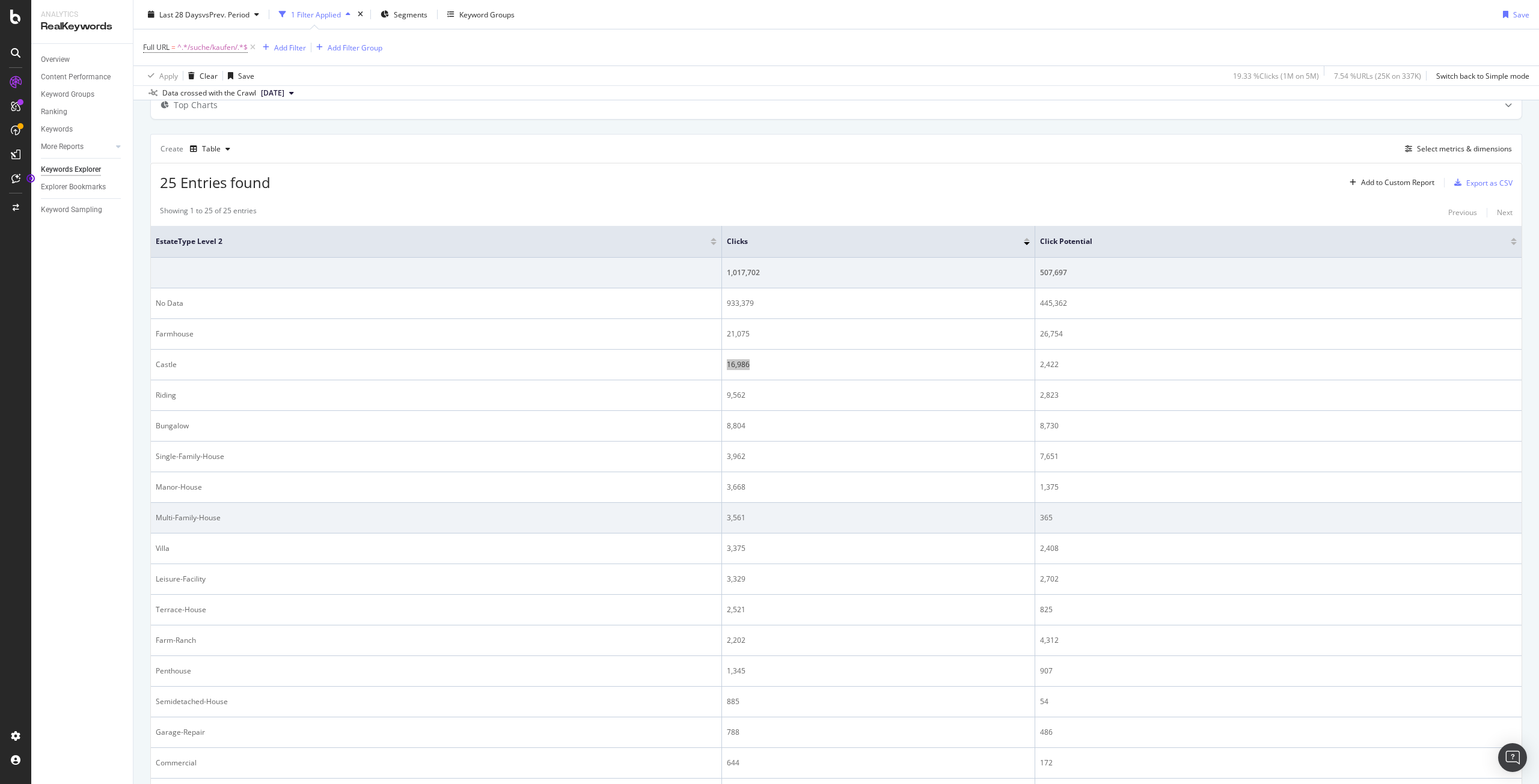
scroll to position [54, 0]
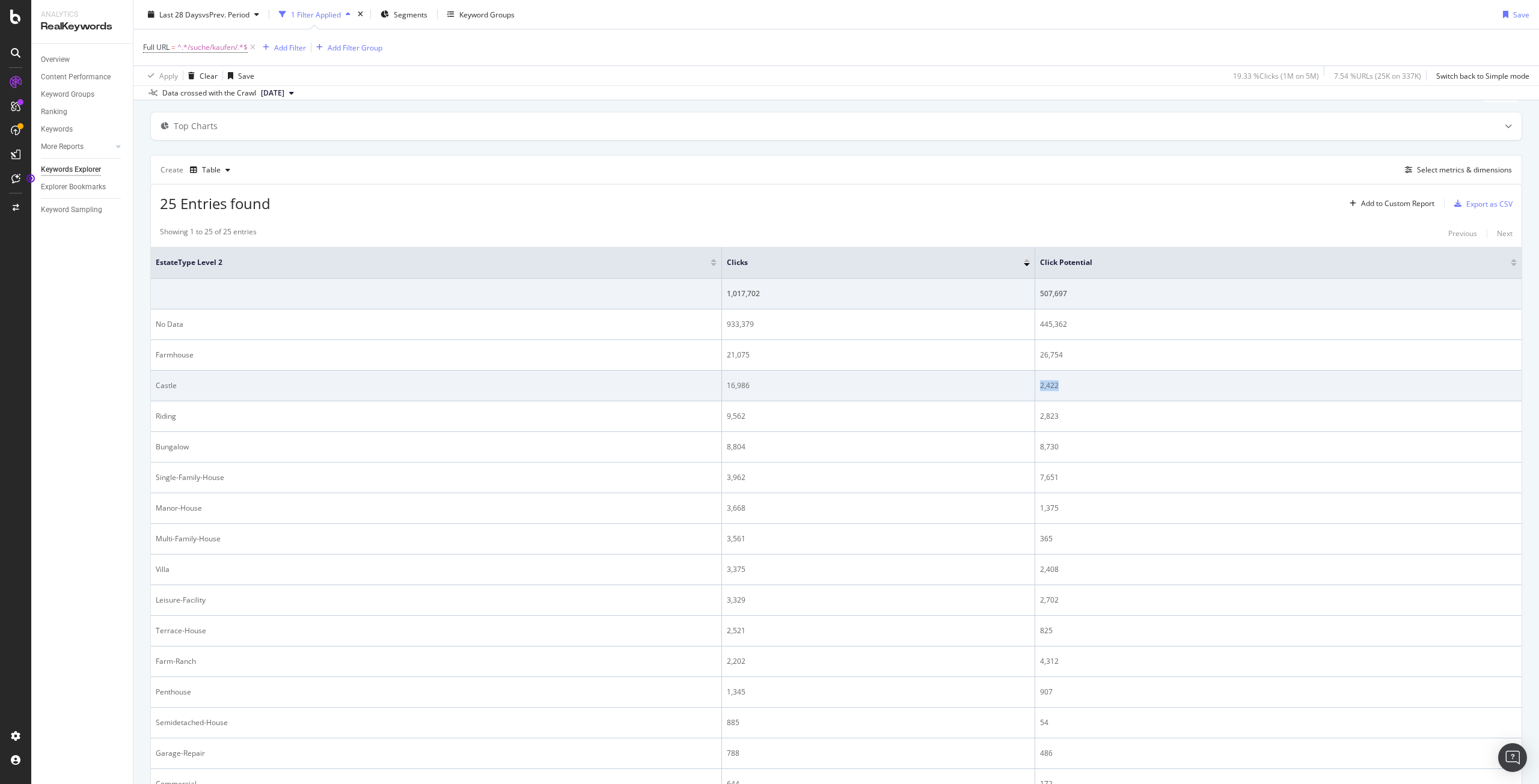
drag, startPoint x: 1033, startPoint y: 390, endPoint x: 1051, endPoint y: 389, distance: 18.0
click at [1051, 389] on div "2,422" at bounding box center [1278, 385] width 477 height 11
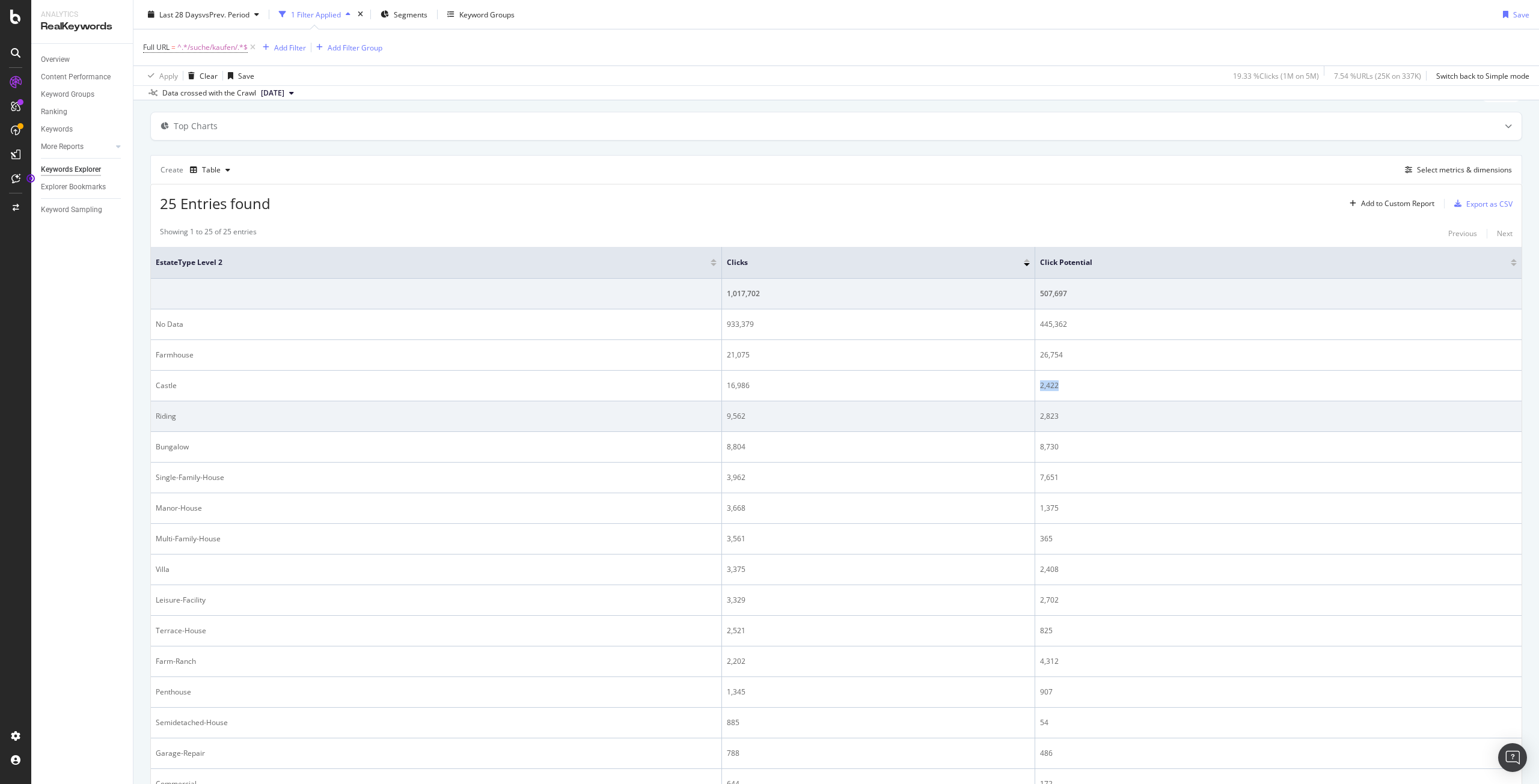
copy div "2,422"
drag, startPoint x: 753, startPoint y: 425, endPoint x: 723, endPoint y: 422, distance: 30.1
click at [723, 422] on td "9,562" at bounding box center [878, 417] width 312 height 31
copy div "9,562"
drag, startPoint x: 1033, startPoint y: 417, endPoint x: 1051, endPoint y: 417, distance: 18.0
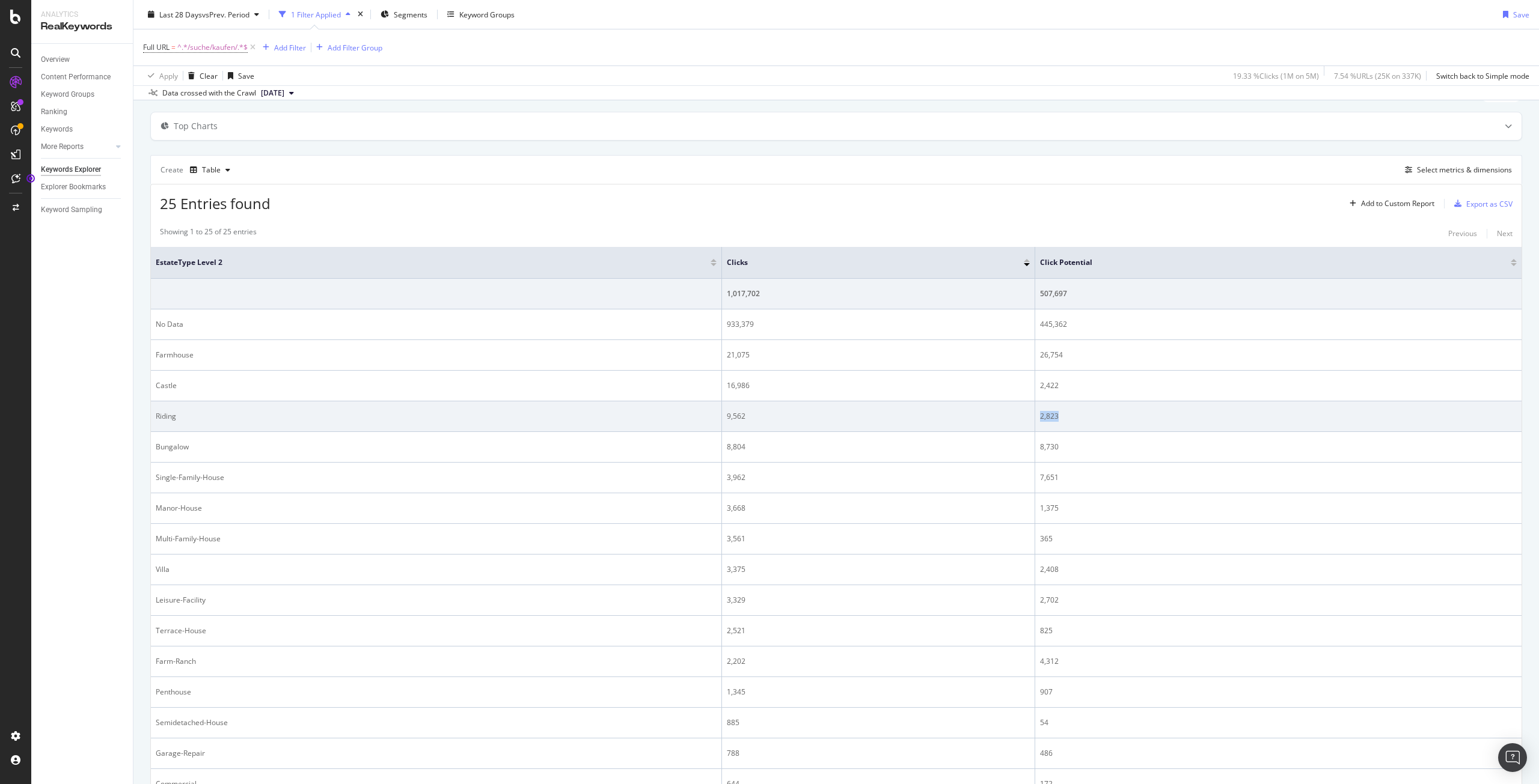
click at [1051, 417] on div "2,823" at bounding box center [1278, 416] width 477 height 11
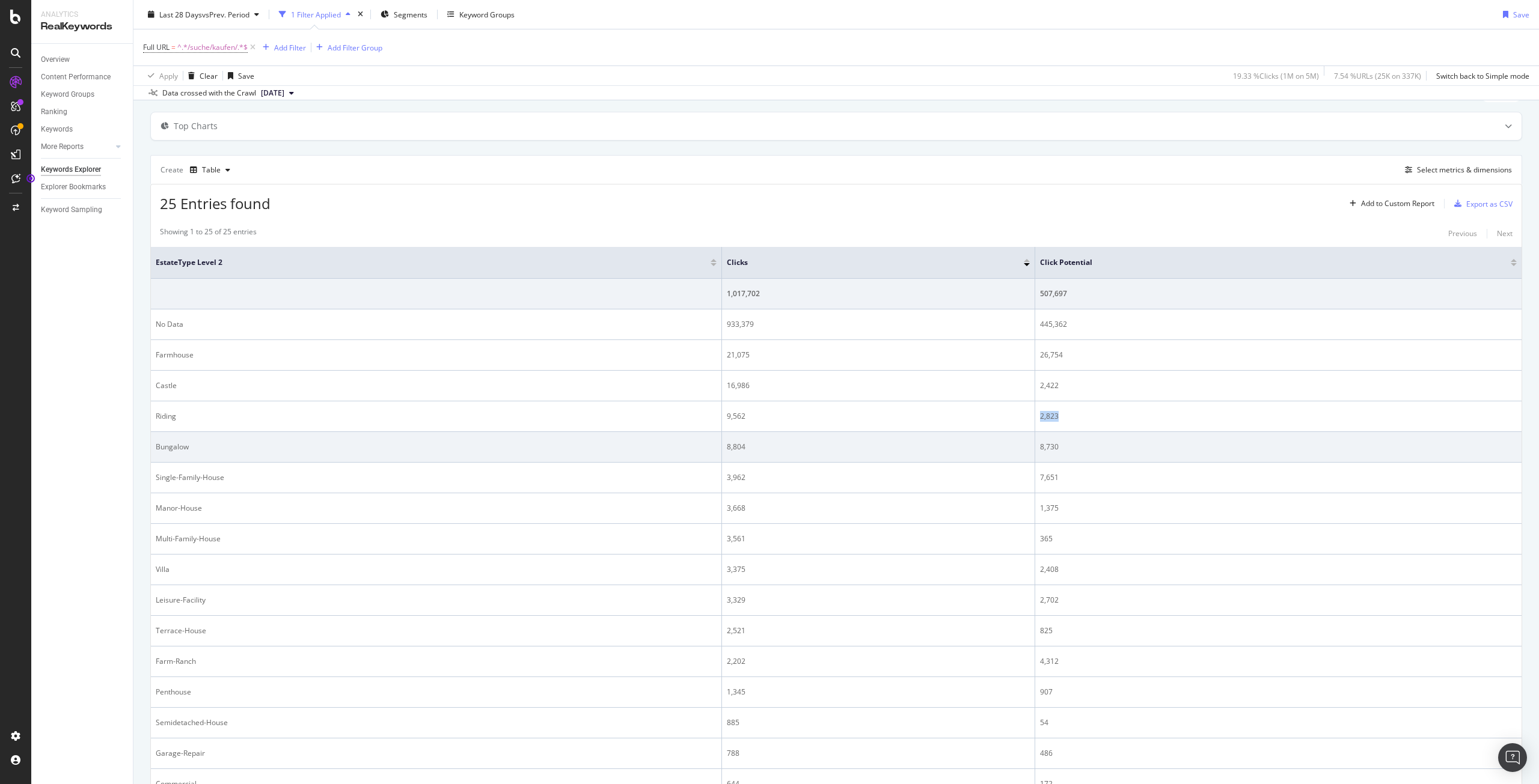
copy div "2,823"
drag, startPoint x: 753, startPoint y: 451, endPoint x: 721, endPoint y: 449, distance: 32.1
click at [722, 449] on td "8,804" at bounding box center [878, 447] width 312 height 31
copy div "8,804"
drag, startPoint x: 1033, startPoint y: 450, endPoint x: 1051, endPoint y: 448, distance: 18.1
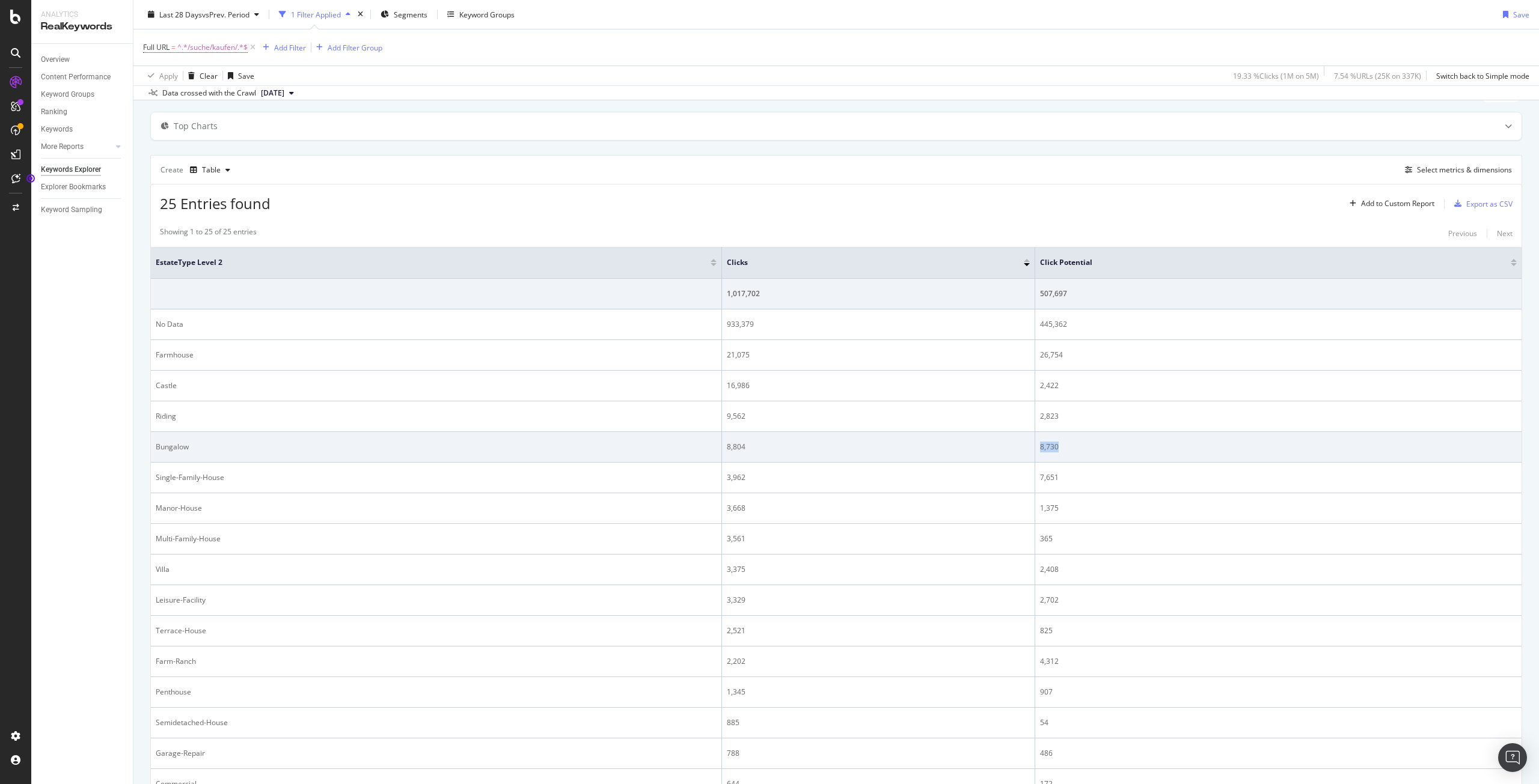
click at [1051, 448] on div "8,730" at bounding box center [1278, 447] width 477 height 11
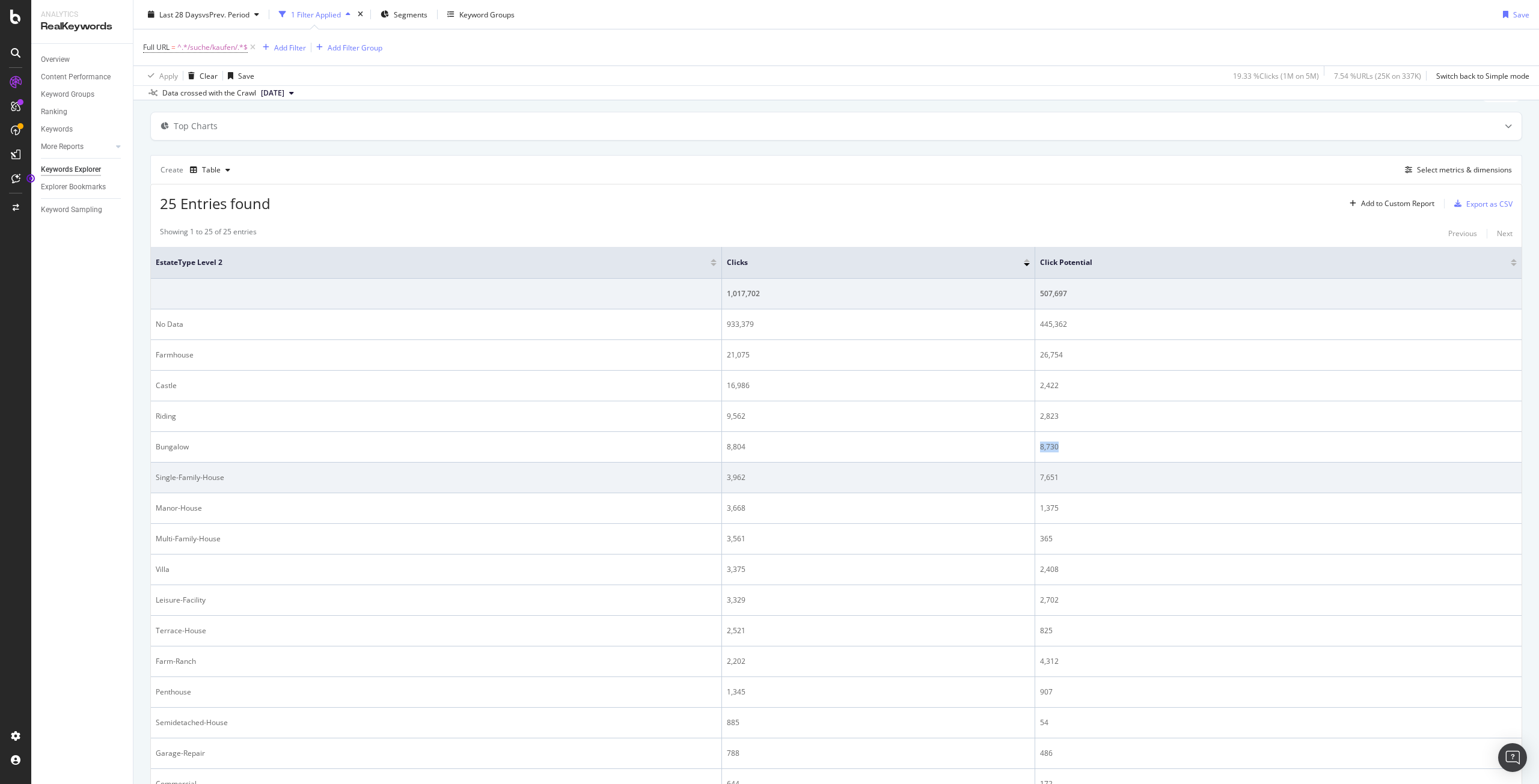
copy div "8,730"
drag, startPoint x: 745, startPoint y: 480, endPoint x: 724, endPoint y: 480, distance: 21.0
click at [727, 480] on div "3,962" at bounding box center [878, 477] width 302 height 11
drag, startPoint x: 272, startPoint y: 477, endPoint x: 157, endPoint y: 478, distance: 115.0
click at [157, 478] on div "Single-Family-House" at bounding box center [436, 477] width 560 height 11
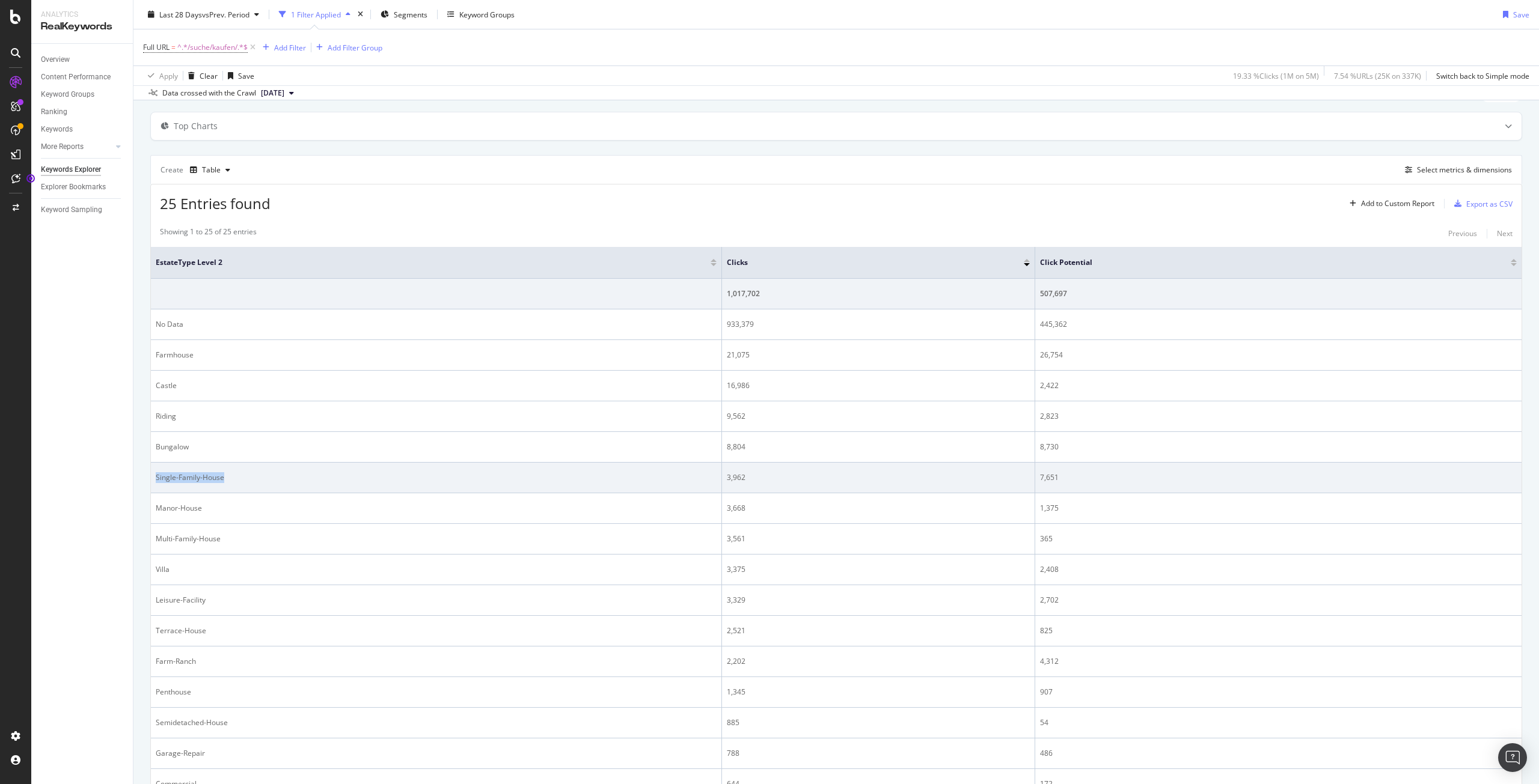
copy div "Single-Family-House"
drag, startPoint x: 757, startPoint y: 475, endPoint x: 722, endPoint y: 474, distance: 35.0
click at [722, 474] on td "3,962" at bounding box center [878, 477] width 312 height 31
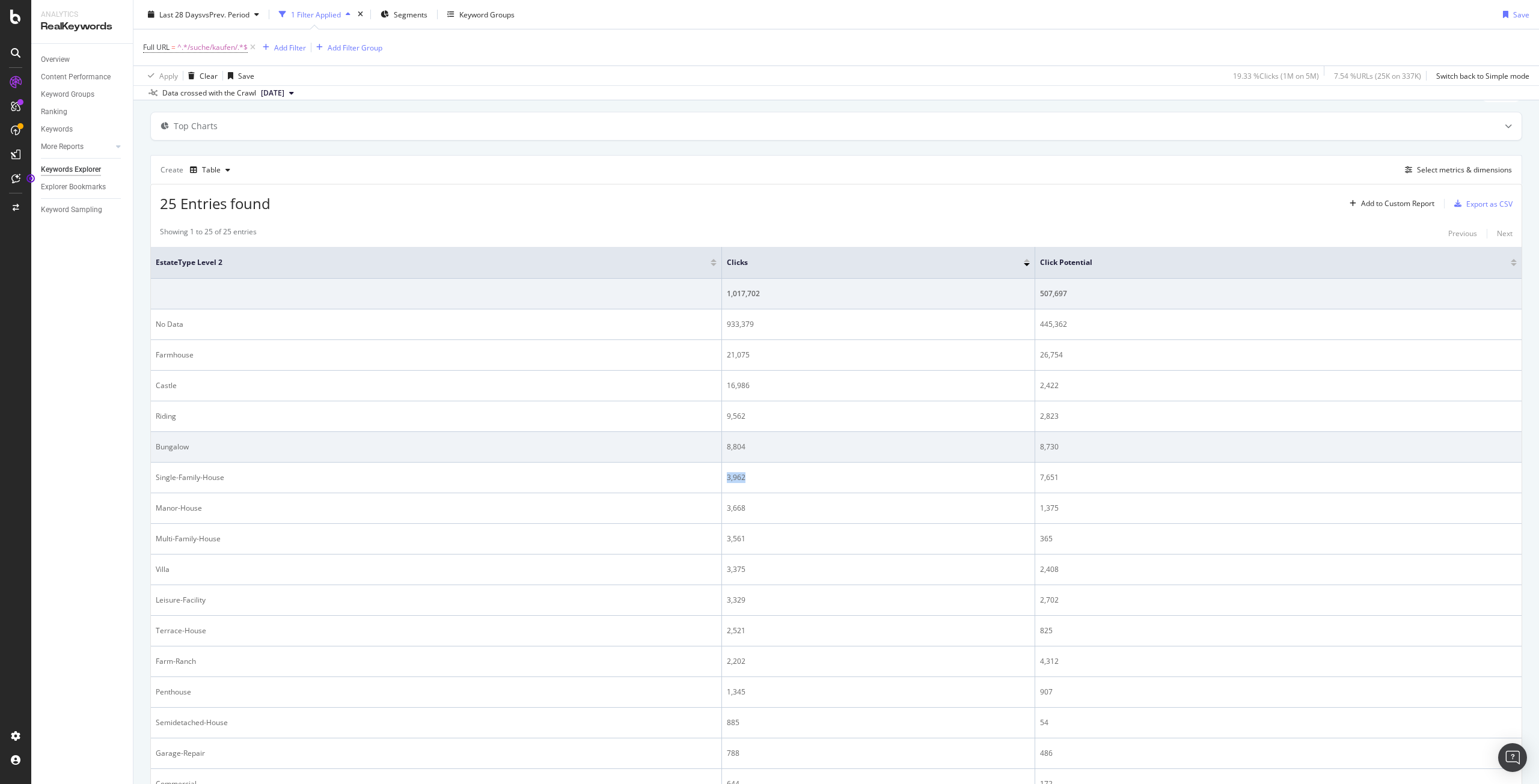
copy div "3,962"
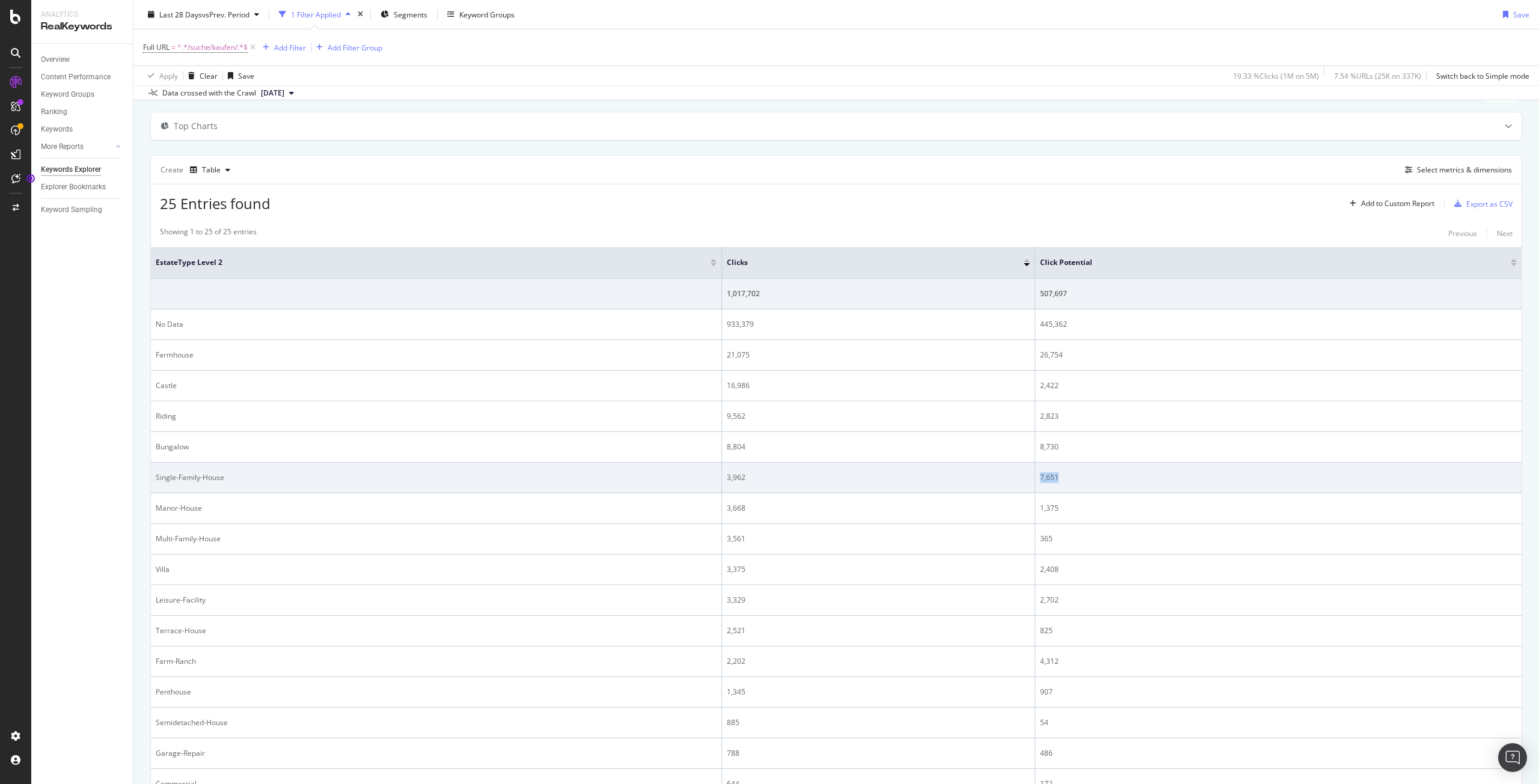
drag, startPoint x: 1054, startPoint y: 477, endPoint x: 1031, endPoint y: 475, distance: 23.1
click at [1035, 475] on td "7,651" at bounding box center [1278, 477] width 486 height 31
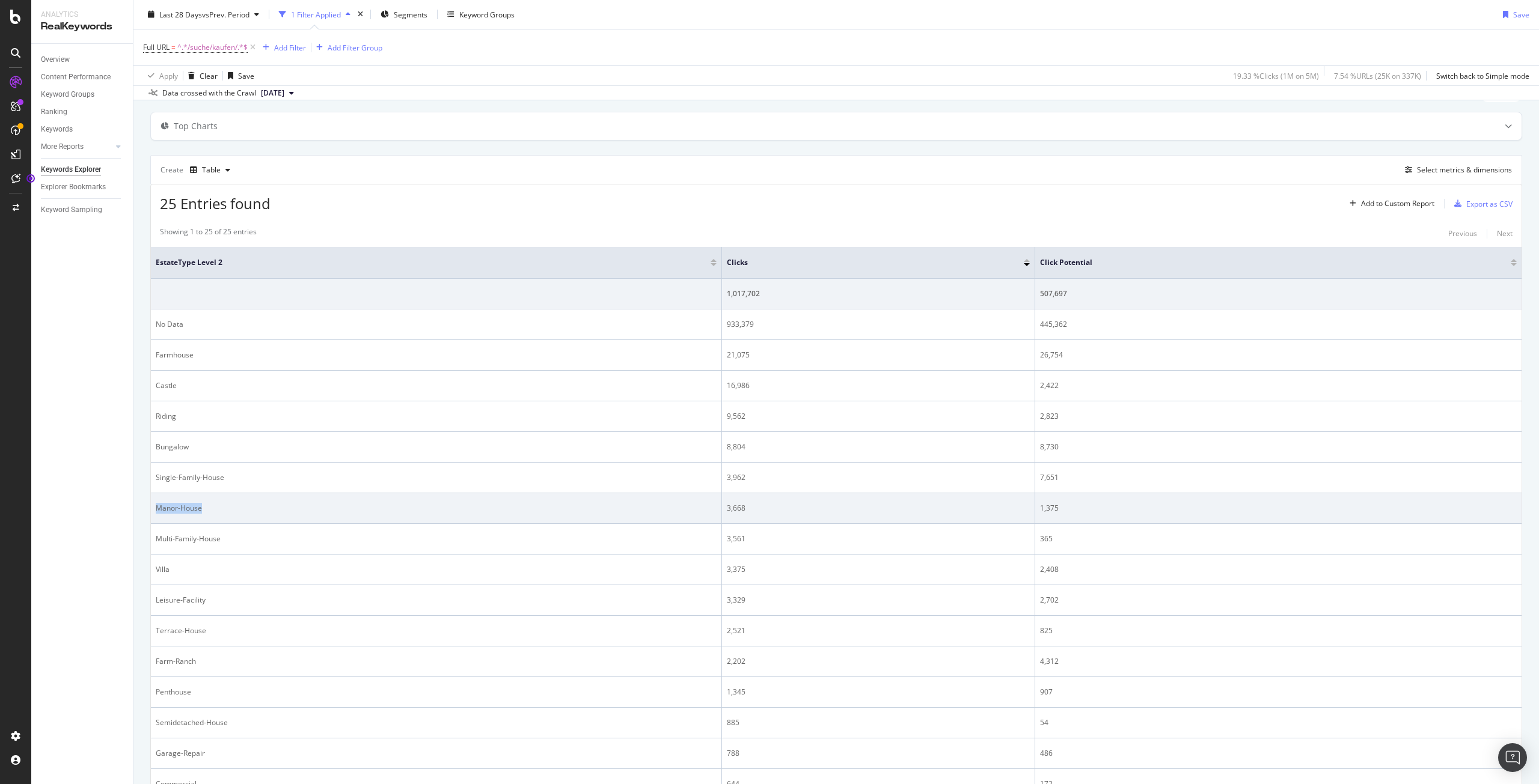
drag, startPoint x: 236, startPoint y: 508, endPoint x: 158, endPoint y: 506, distance: 78.0
click at [158, 506] on div "Manor-House" at bounding box center [436, 508] width 560 height 11
